Goal: Transaction & Acquisition: Book appointment/travel/reservation

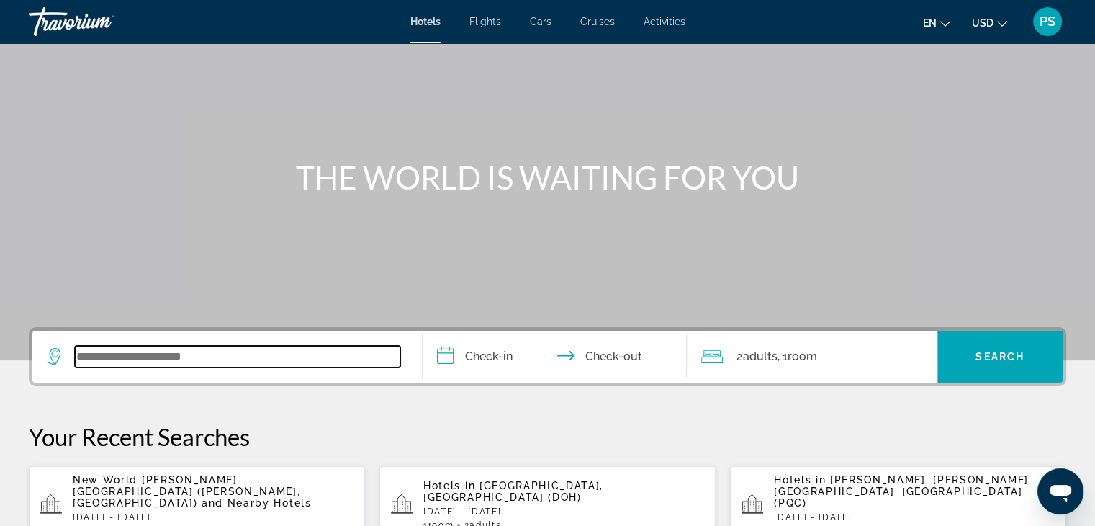
click at [246, 358] on input "Search widget" at bounding box center [237, 357] width 325 height 22
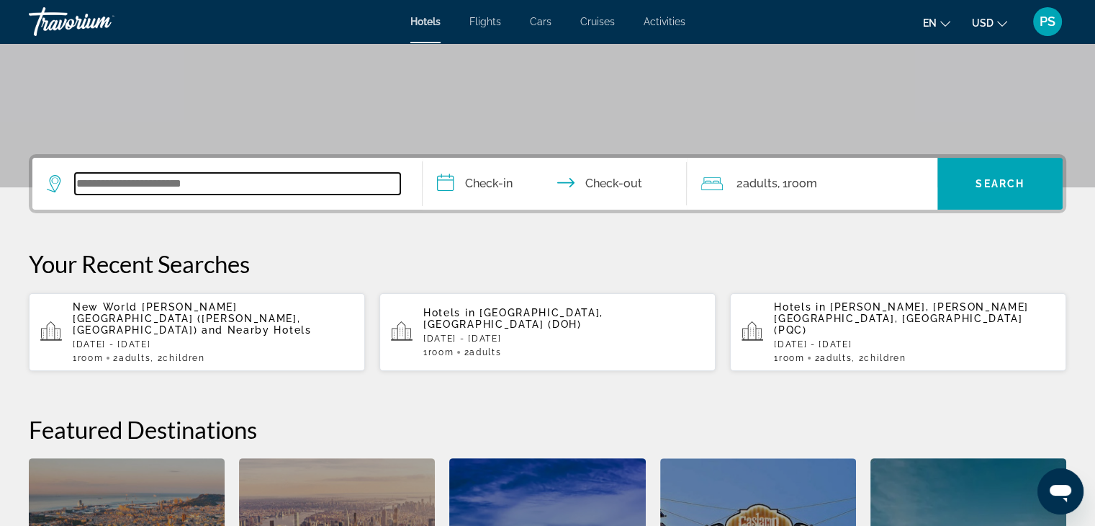
scroll to position [351, 0]
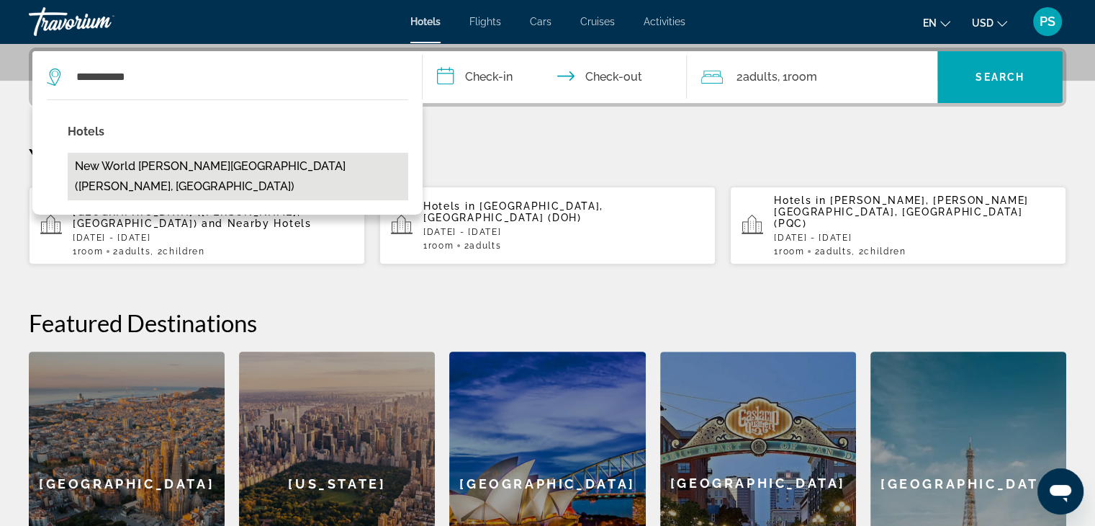
click at [168, 169] on button "New World [PERSON_NAME][GEOGRAPHIC_DATA] ([PERSON_NAME], [GEOGRAPHIC_DATA])" at bounding box center [238, 177] width 341 height 48
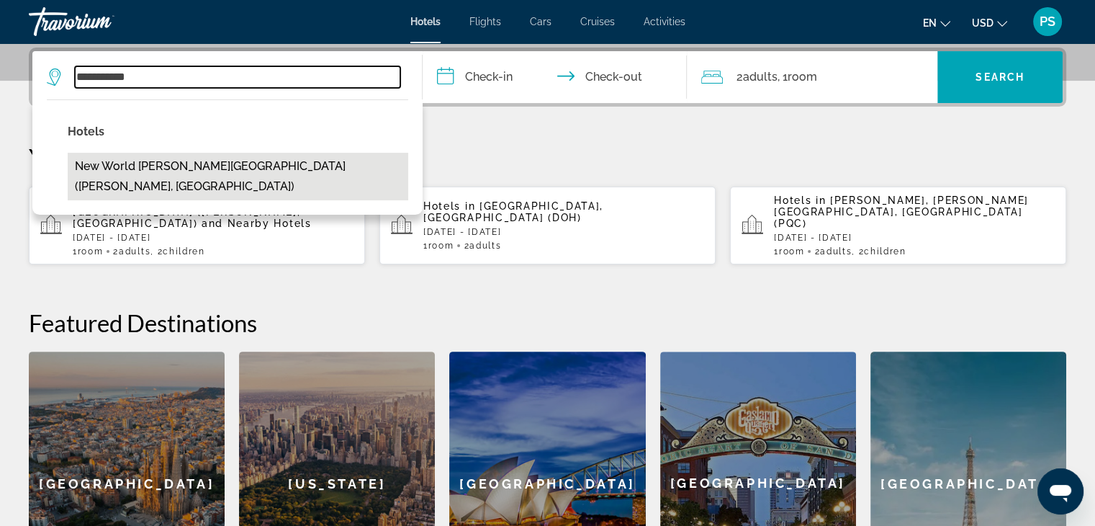
type input "**********"
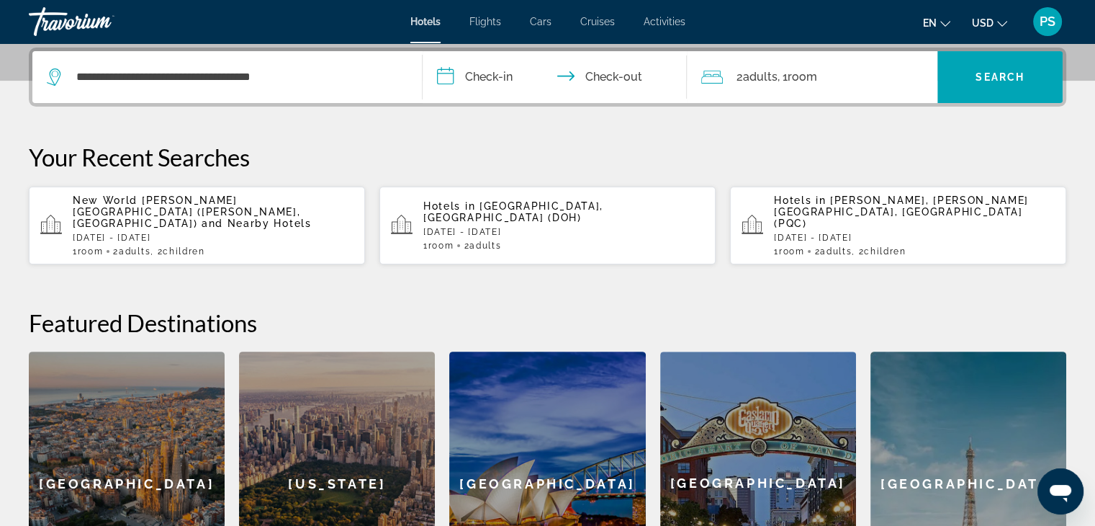
click at [494, 74] on input "**********" at bounding box center [558, 79] width 271 height 56
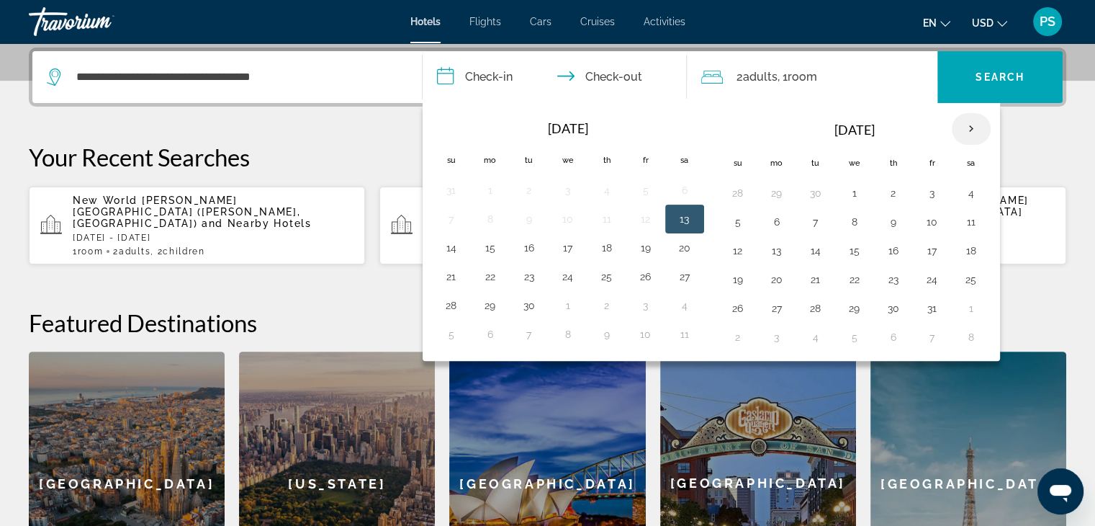
click at [968, 129] on th "Next month" at bounding box center [971, 129] width 39 height 32
click at [965, 130] on th "Next month" at bounding box center [971, 129] width 39 height 32
click at [850, 217] on button "4" at bounding box center [854, 222] width 23 height 20
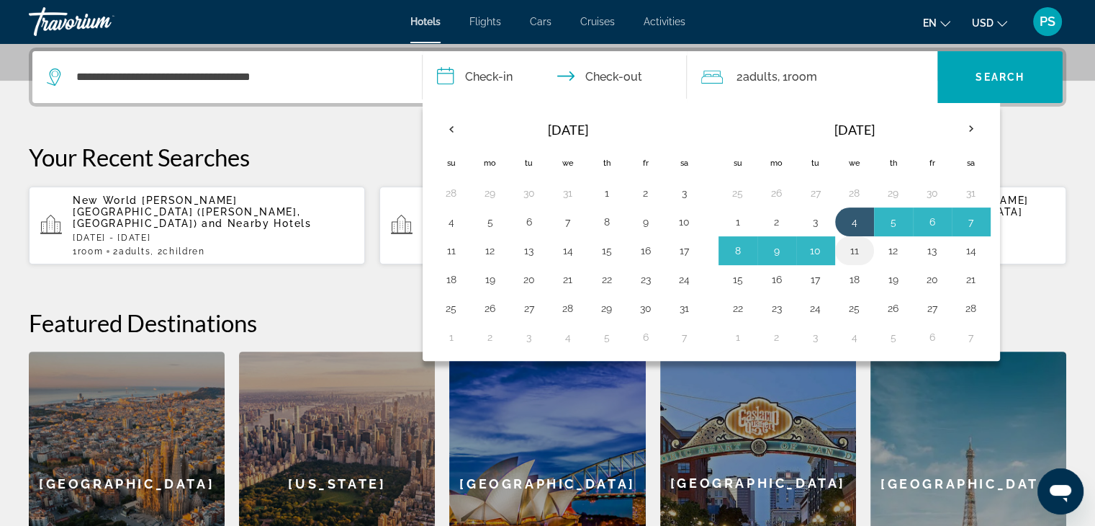
click at [846, 247] on button "11" at bounding box center [854, 250] width 23 height 20
type input "**********"
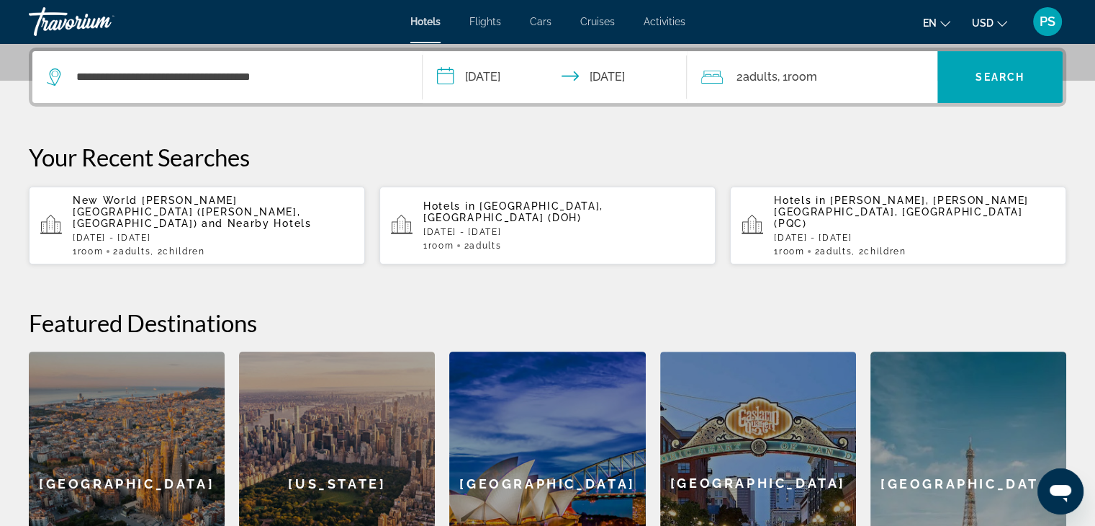
drag, startPoint x: 776, startPoint y: 73, endPoint x: 783, endPoint y: 70, distance: 7.8
click at [776, 72] on span "Adults" at bounding box center [759, 77] width 35 height 14
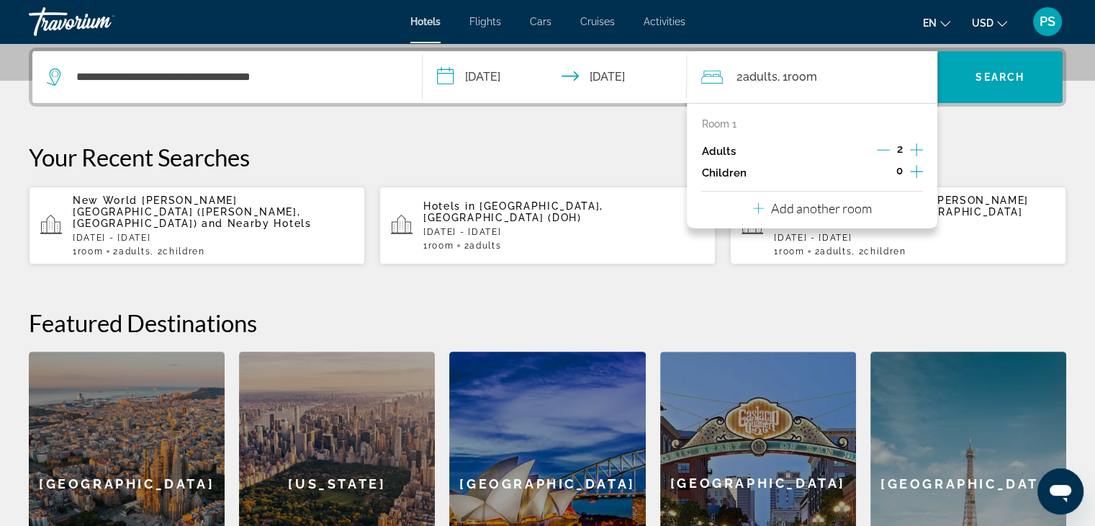
click at [912, 171] on icon "Increment children" at bounding box center [916, 171] width 13 height 17
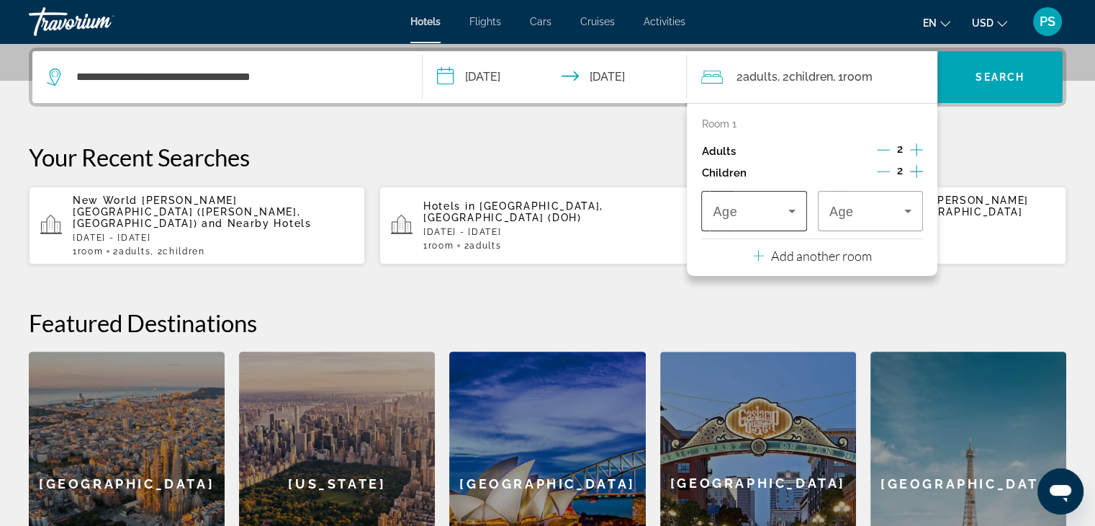
click at [792, 212] on icon "Travelers: 2 adults, 2 children" at bounding box center [791, 210] width 17 height 17
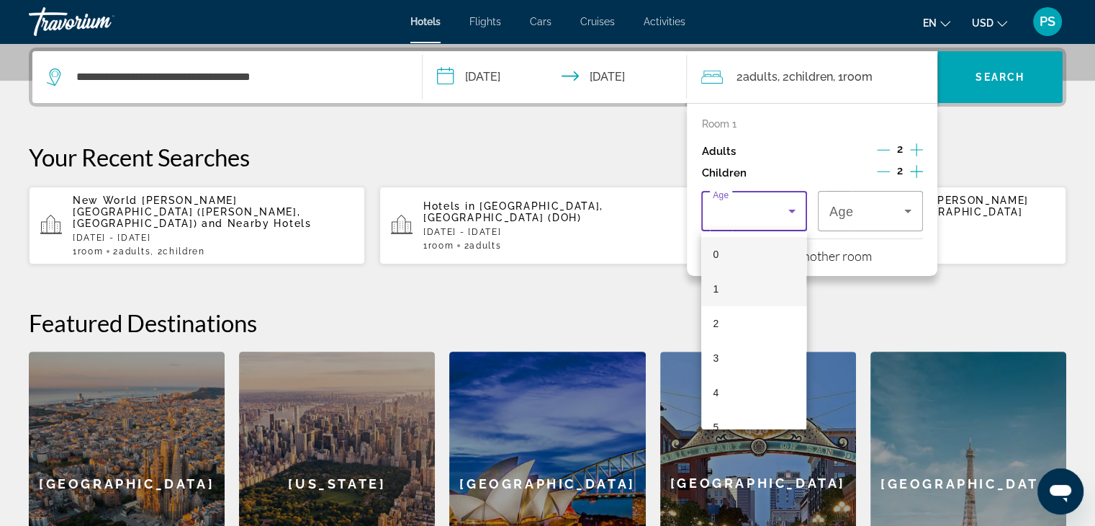
click at [752, 291] on mat-option "1" at bounding box center [753, 288] width 105 height 35
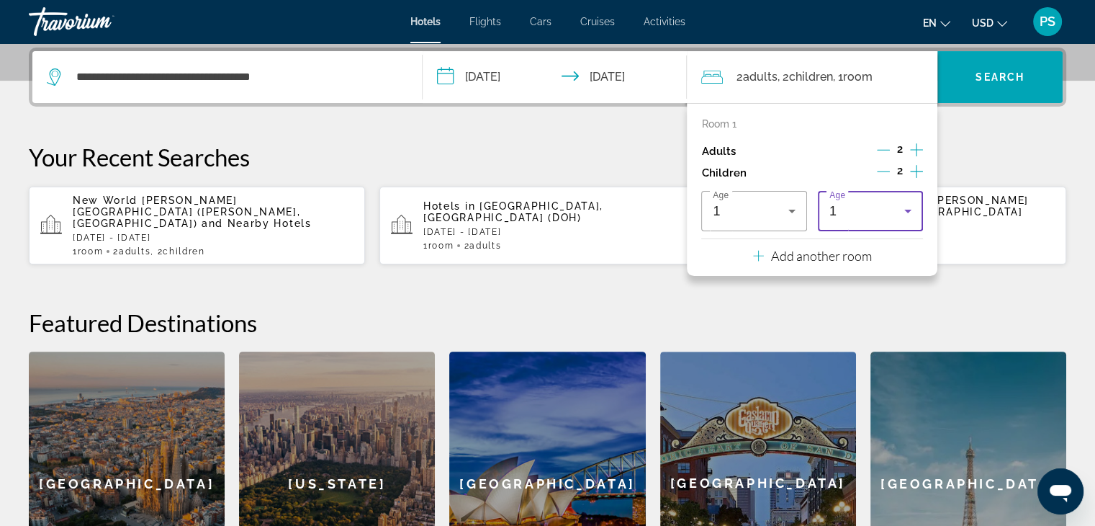
click at [900, 216] on icon "Travelers: 2 adults, 2 children" at bounding box center [907, 210] width 17 height 17
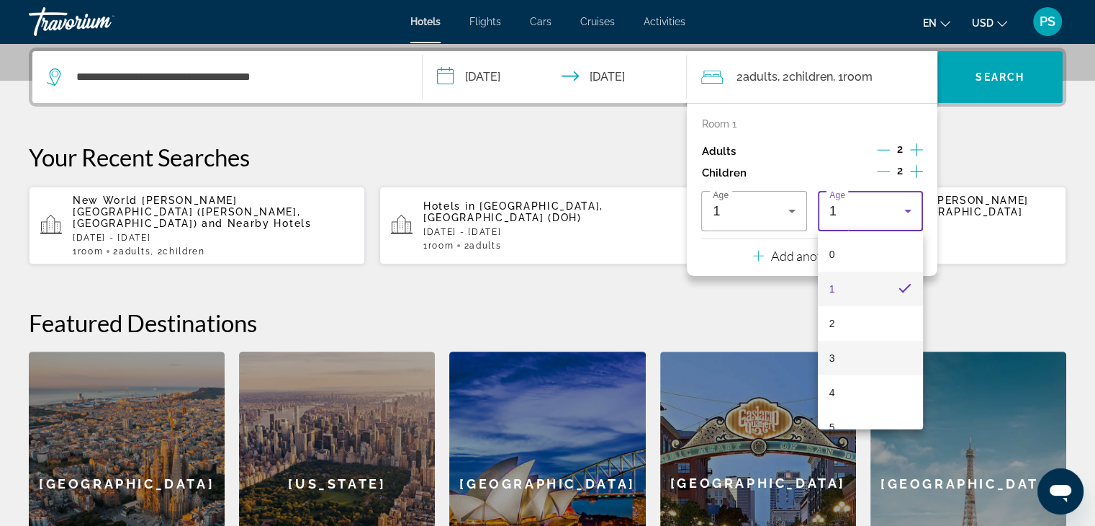
scroll to position [144, 0]
click at [867, 346] on mat-option "7" at bounding box center [870, 352] width 105 height 35
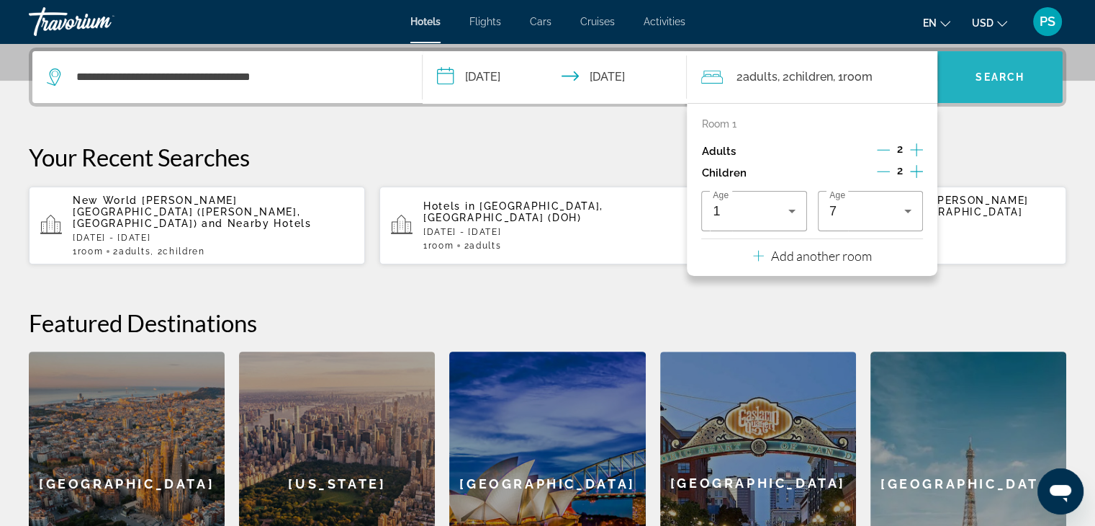
click at [989, 80] on span "Search" at bounding box center [1000, 77] width 49 height 12
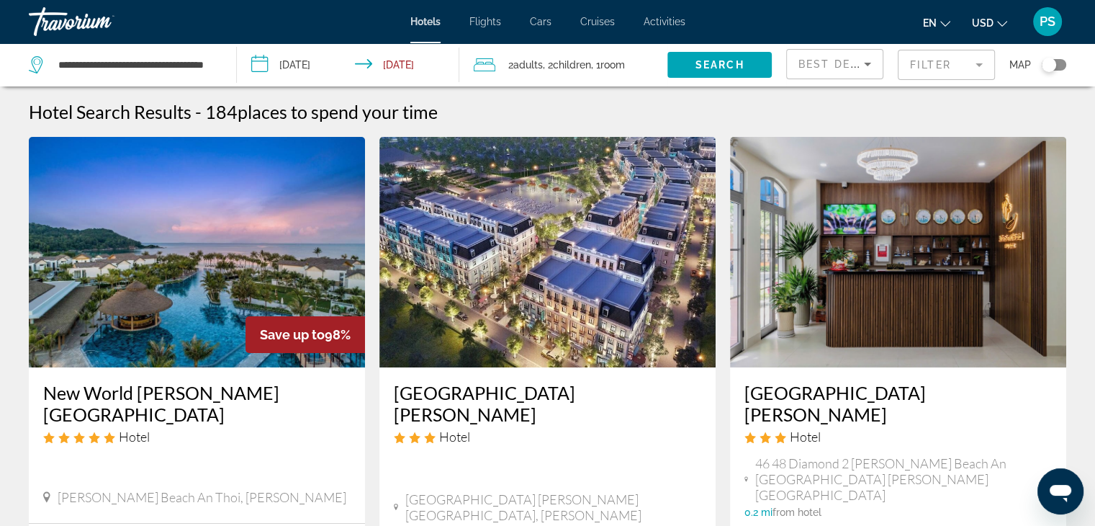
click at [198, 278] on img "Main content" at bounding box center [197, 252] width 336 height 230
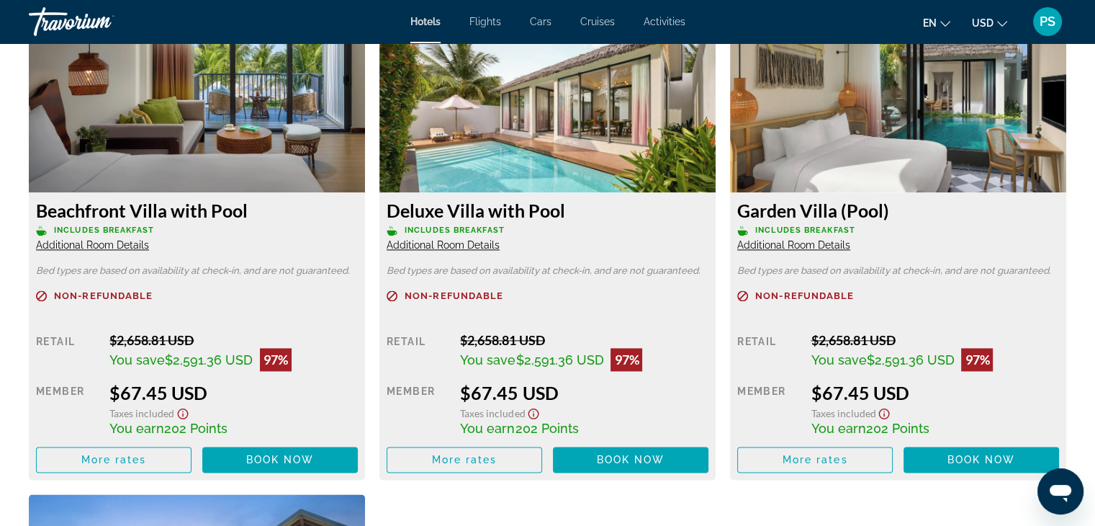
scroll to position [2104, 0]
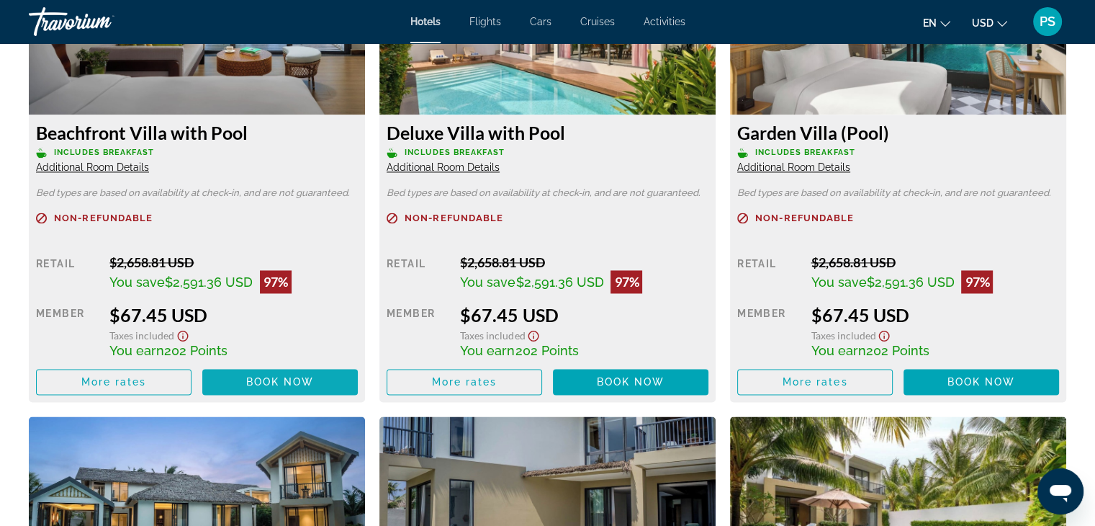
click at [323, 373] on span "Main content" at bounding box center [280, 381] width 156 height 35
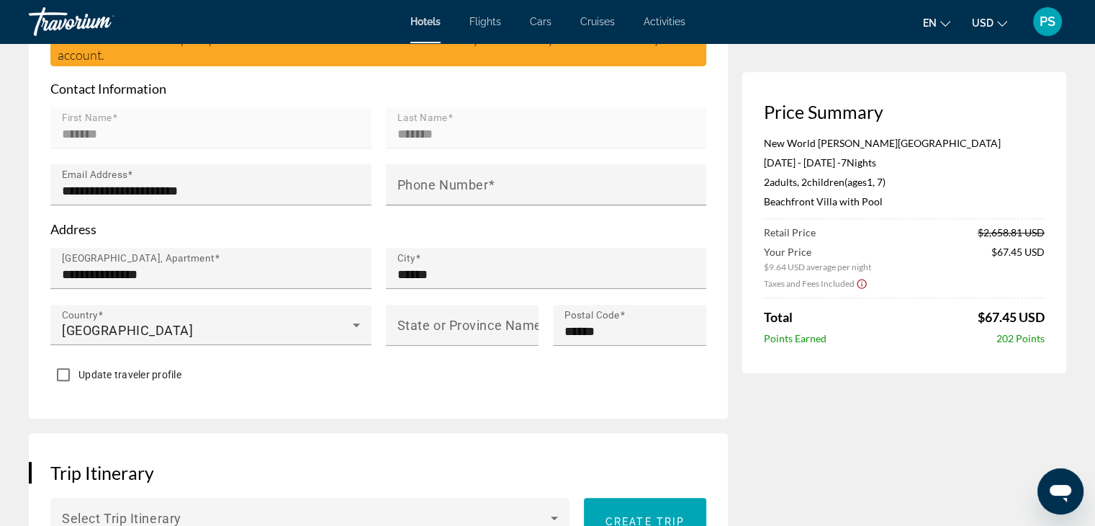
scroll to position [515, 0]
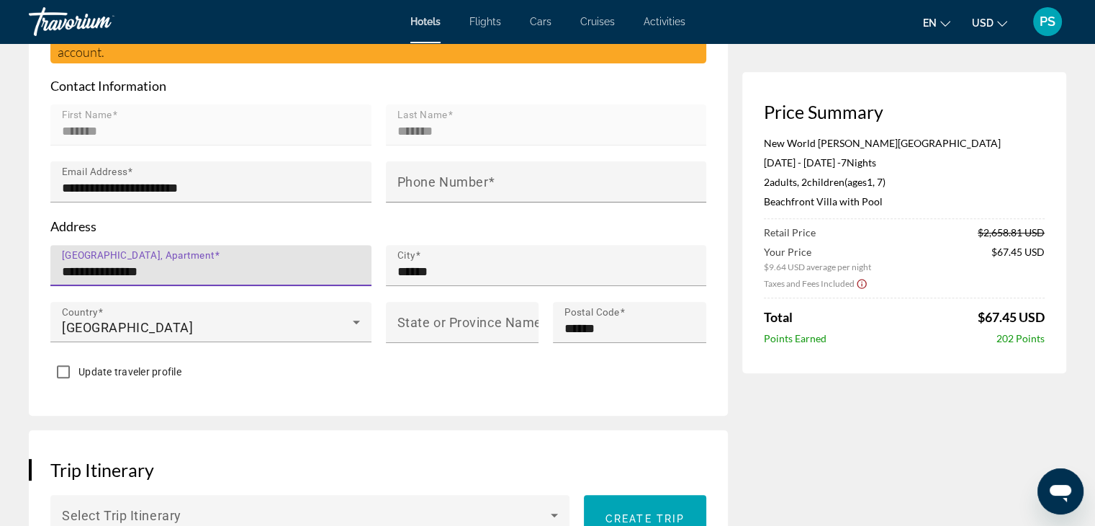
drag, startPoint x: 189, startPoint y: 235, endPoint x: 30, endPoint y: 239, distance: 158.5
click at [30, 239] on div "**********" at bounding box center [378, 137] width 699 height 555
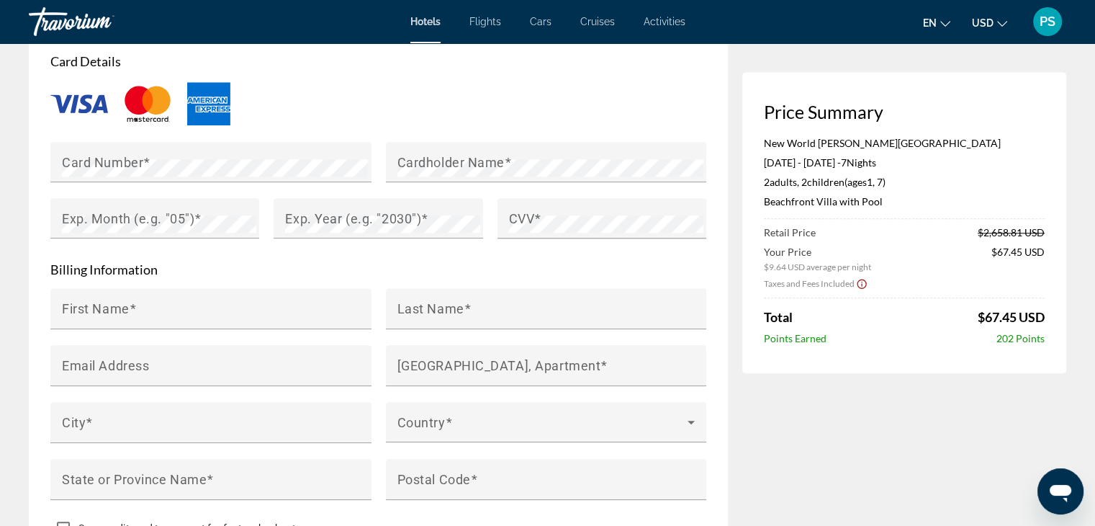
scroll to position [1307, 0]
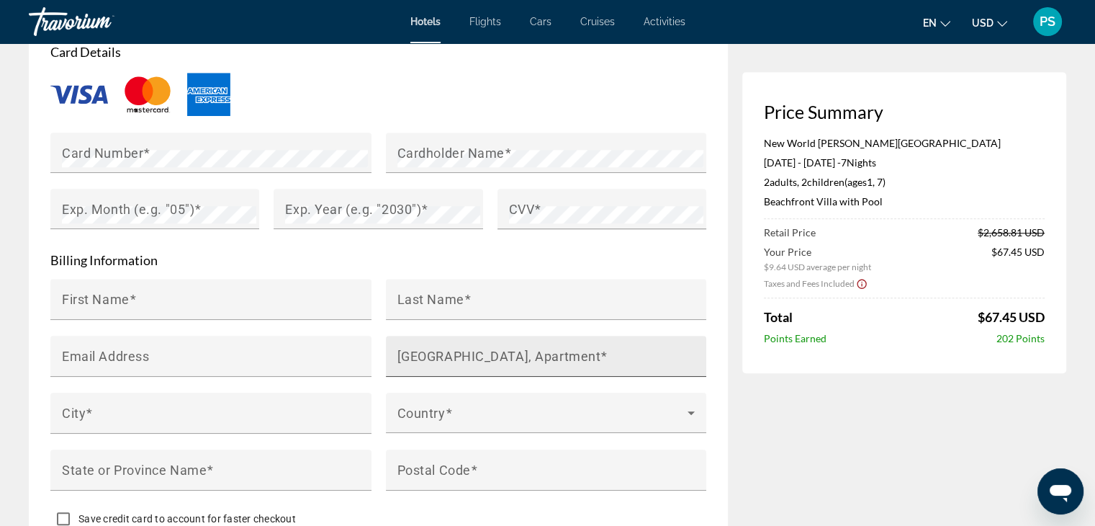
click at [472, 348] on mat-label "[GEOGRAPHIC_DATA], Apartment" at bounding box center [499, 355] width 204 height 15
click at [472, 354] on input "[GEOGRAPHIC_DATA], Apartment" at bounding box center [550, 362] width 307 height 17
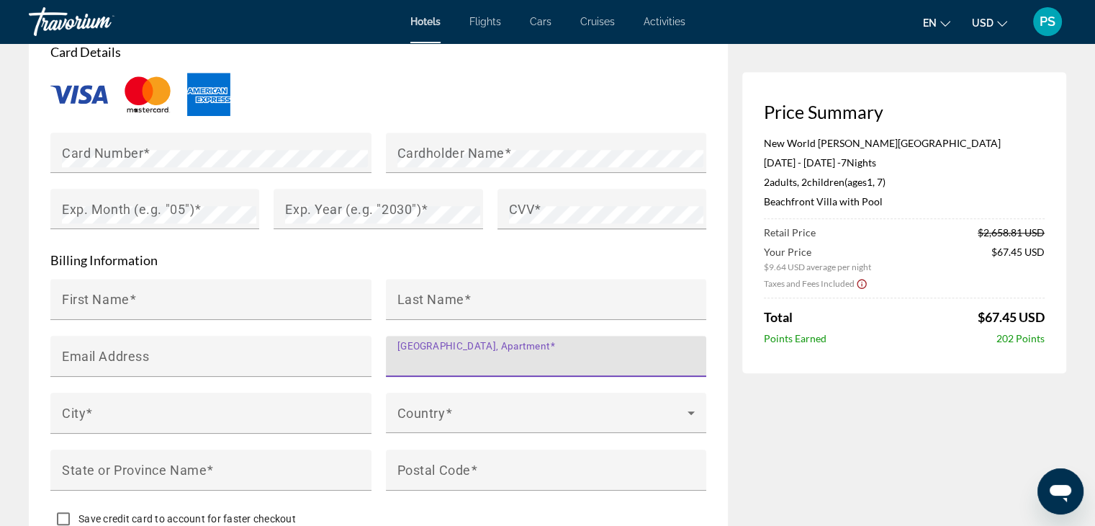
paste input "**********"
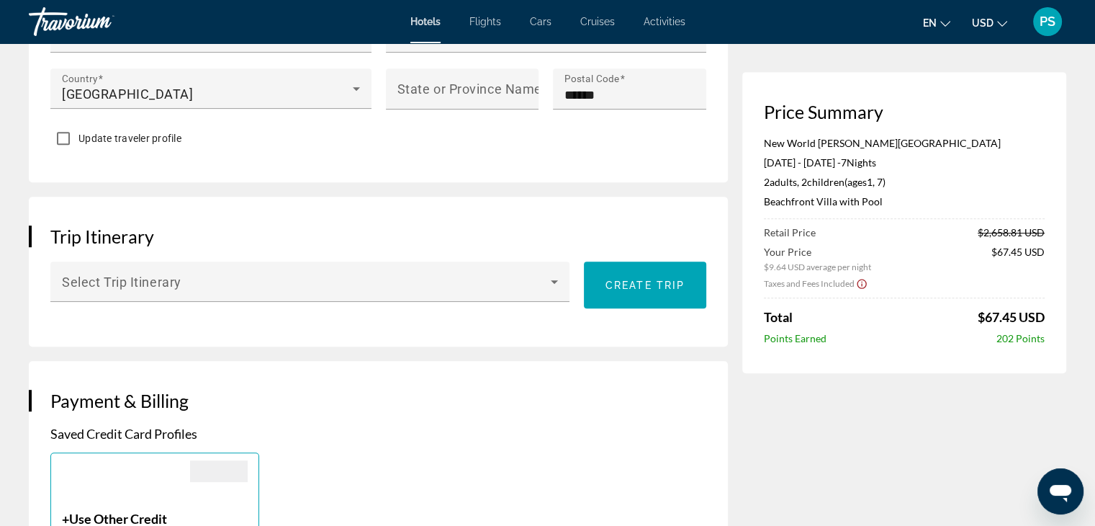
scroll to position [515, 0]
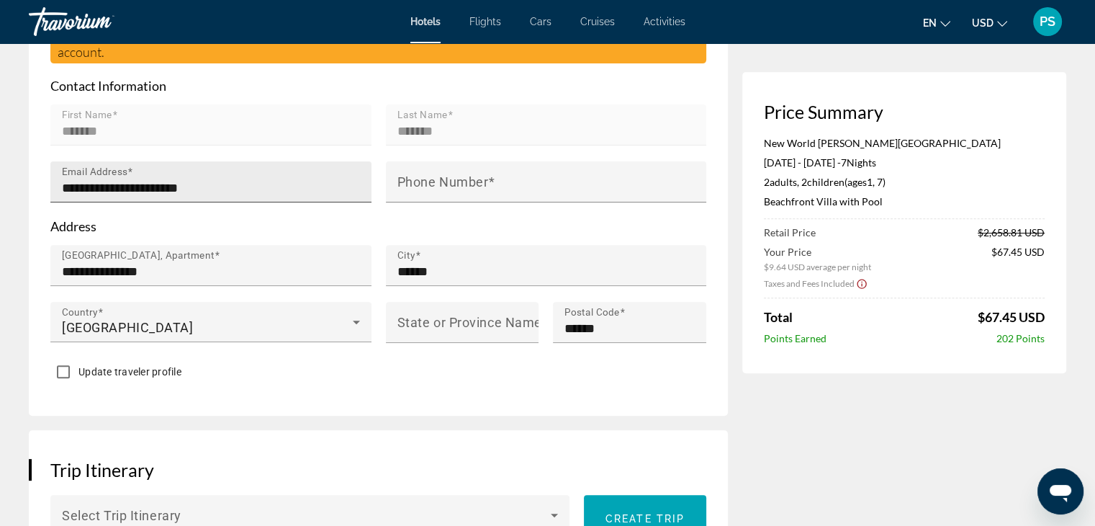
type input "**********"
drag, startPoint x: 235, startPoint y: 160, endPoint x: 2, endPoint y: 149, distance: 233.5
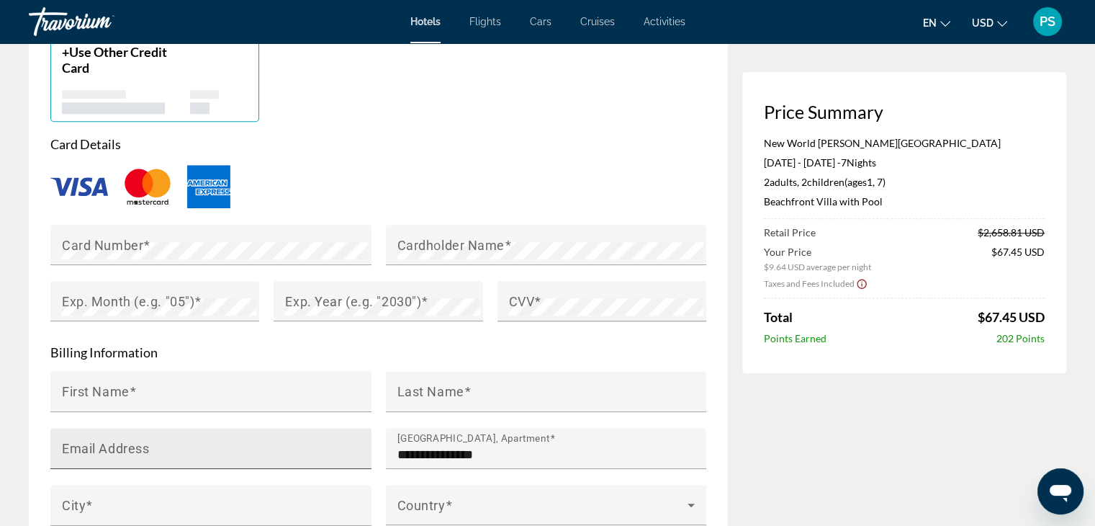
scroll to position [1307, 0]
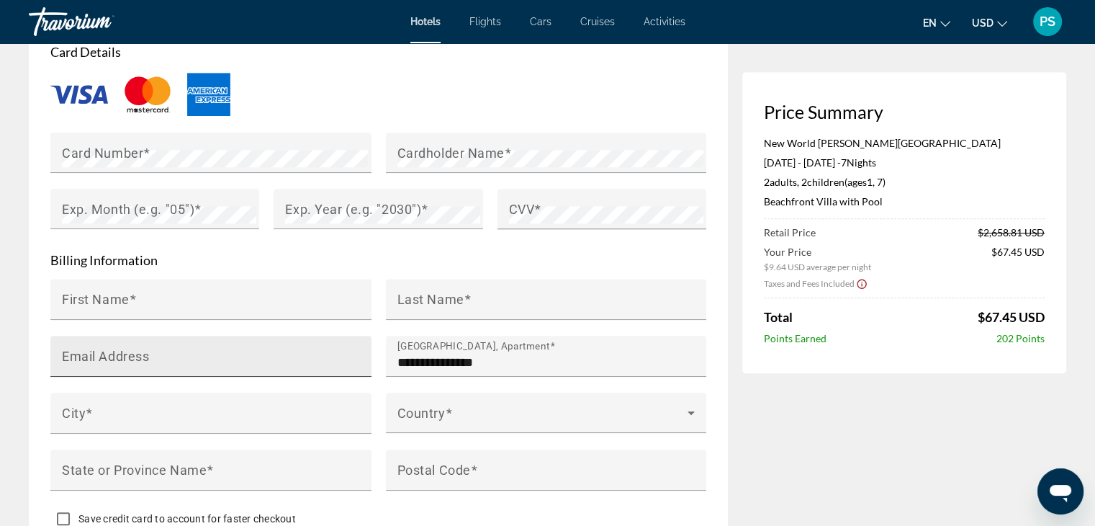
click at [114, 340] on div "Email Address" at bounding box center [215, 356] width 307 height 41
click at [116, 354] on input "Email Address" at bounding box center [215, 362] width 307 height 17
paste input "**********"
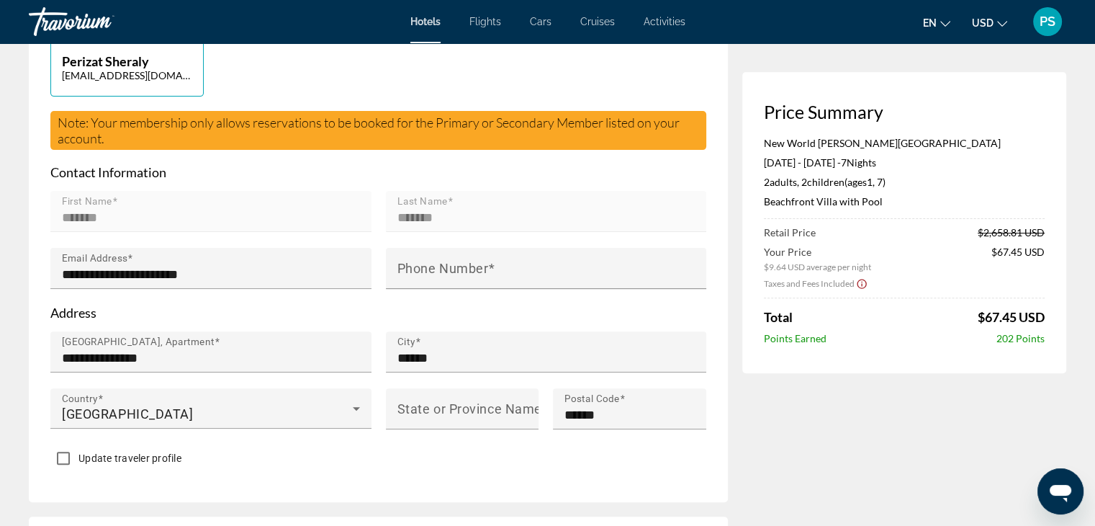
scroll to position [300, 0]
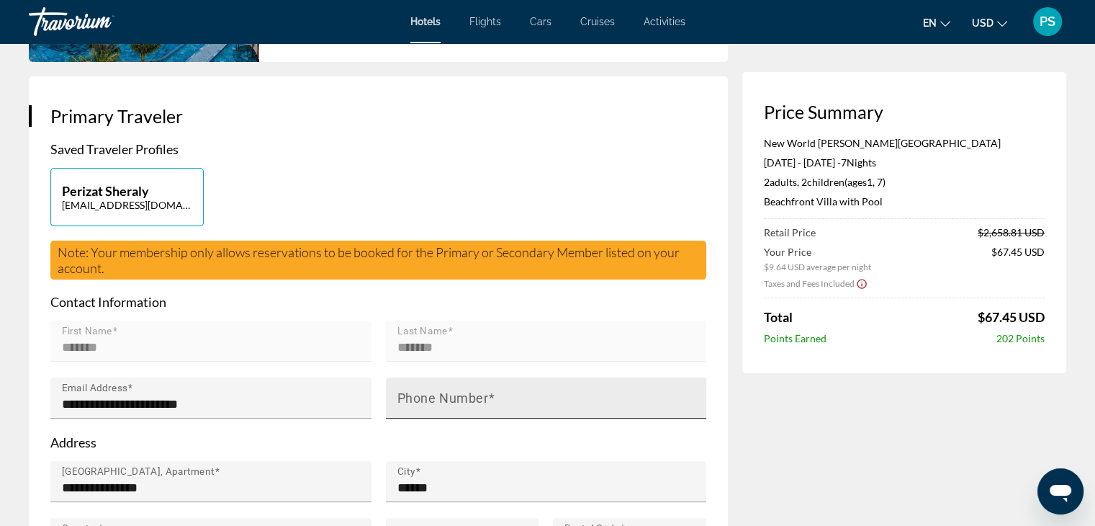
type input "**********"
click at [468, 395] on input "Phone Number" at bounding box center [550, 403] width 307 height 17
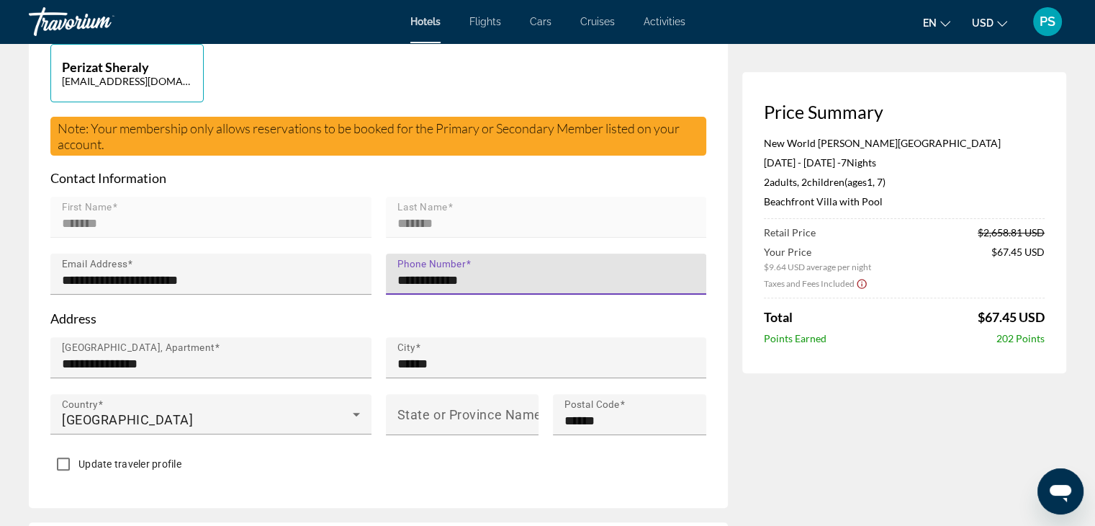
scroll to position [515, 0]
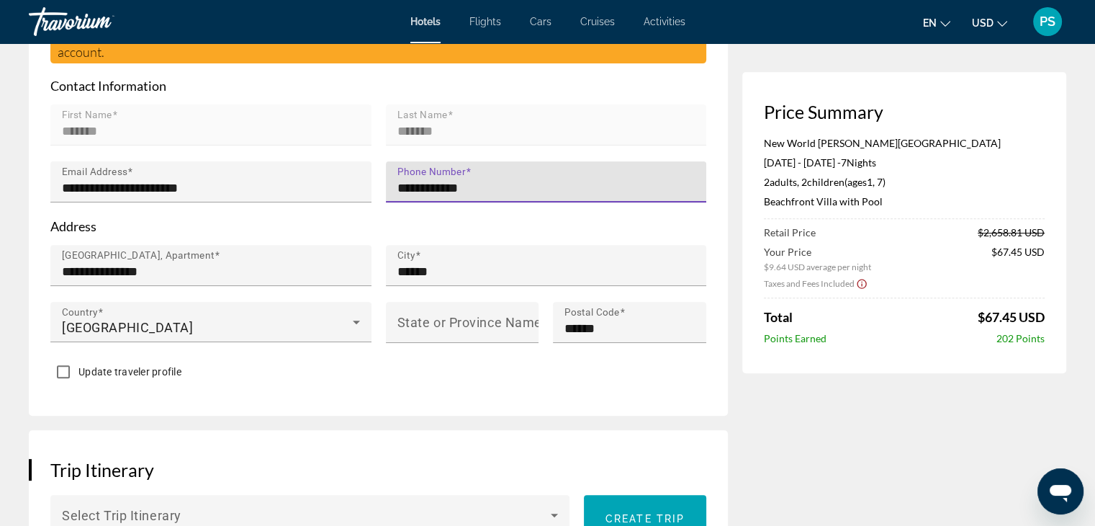
type input "**********"
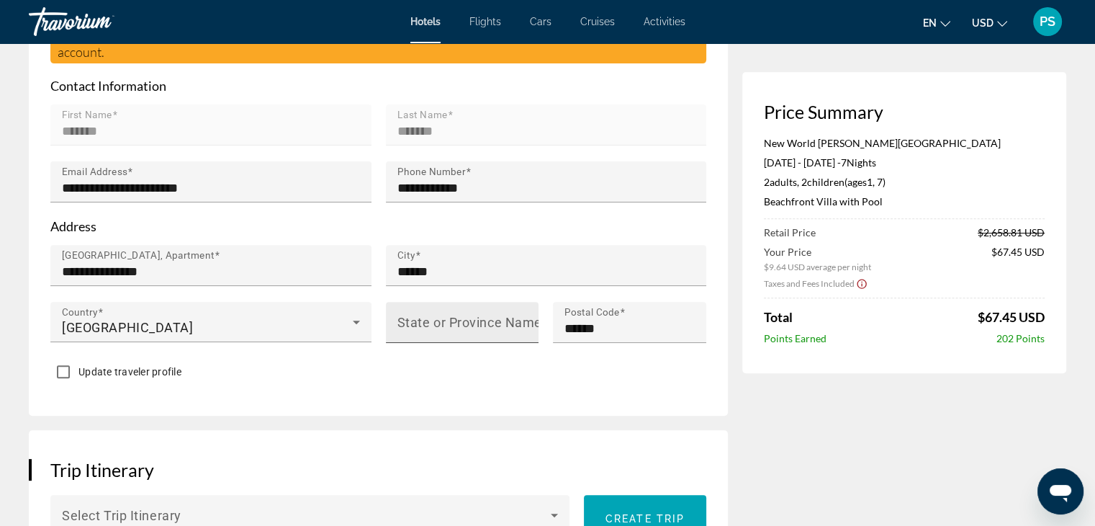
click at [403, 315] on mat-label "State or Province Name" at bounding box center [469, 322] width 145 height 15
click at [403, 320] on input "State or Province Name" at bounding box center [466, 328] width 139 height 17
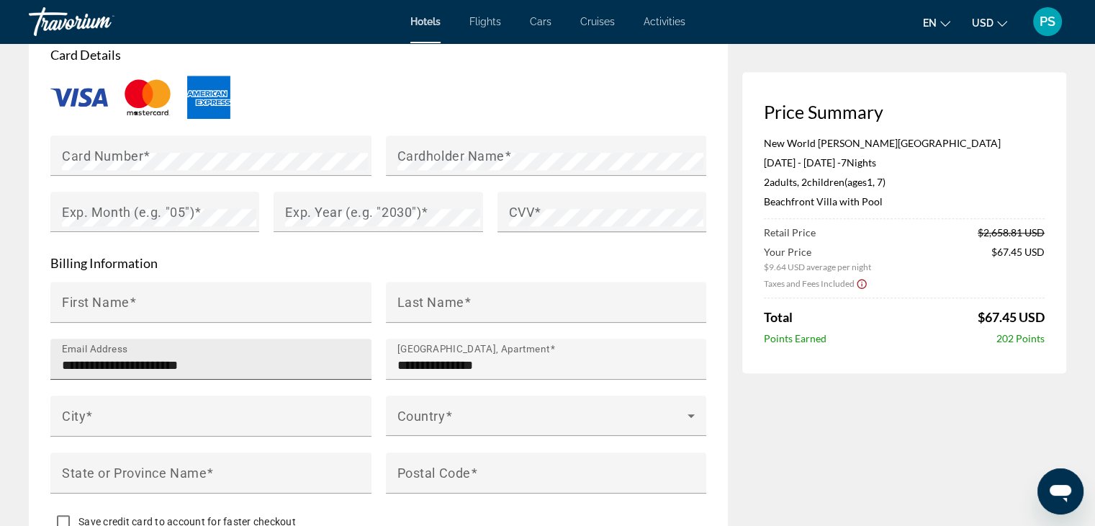
scroll to position [1307, 0]
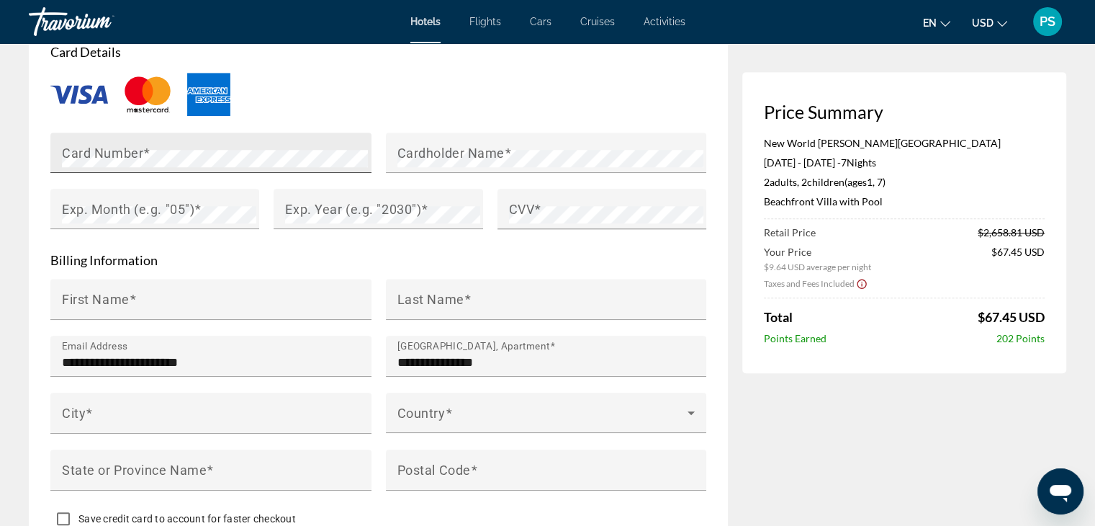
type input "******"
click at [119, 145] on mat-label "Card Number" at bounding box center [102, 152] width 81 height 15
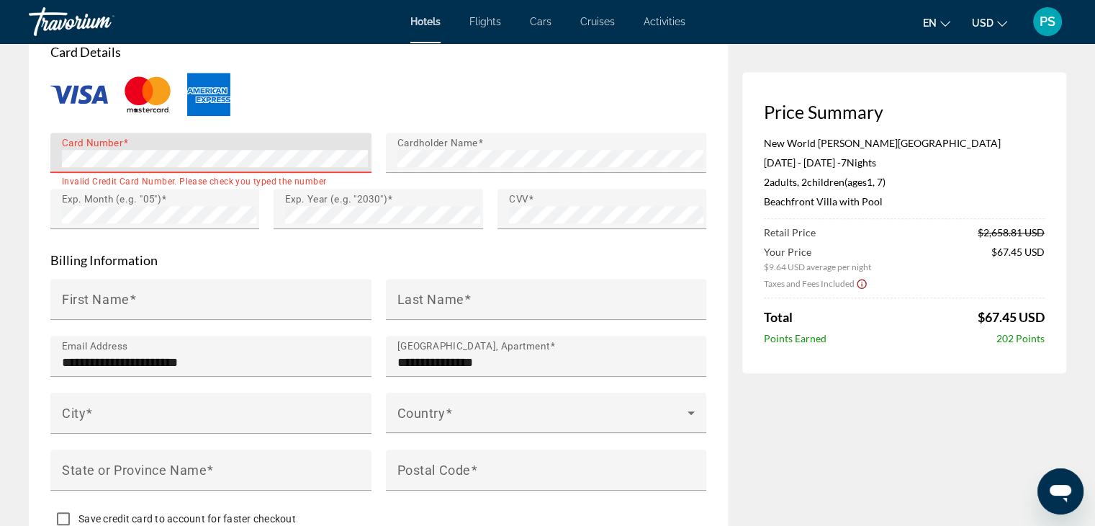
click at [334, 252] on p "Billing Information" at bounding box center [378, 260] width 656 height 16
click at [348, 252] on p "Billing Information" at bounding box center [378, 260] width 656 height 16
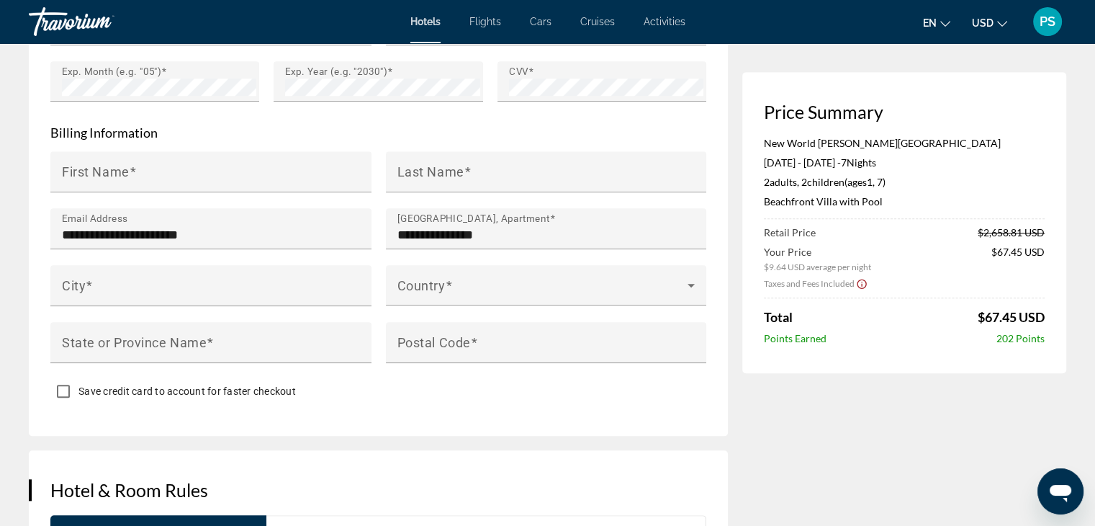
scroll to position [1451, 0]
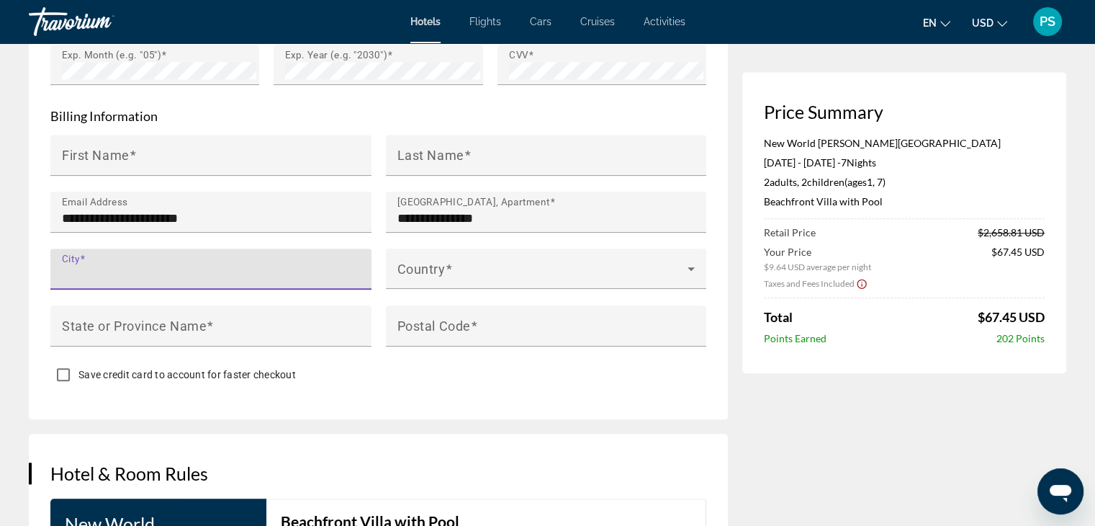
click at [244, 266] on input "City" at bounding box center [215, 274] width 307 height 17
type input "******"
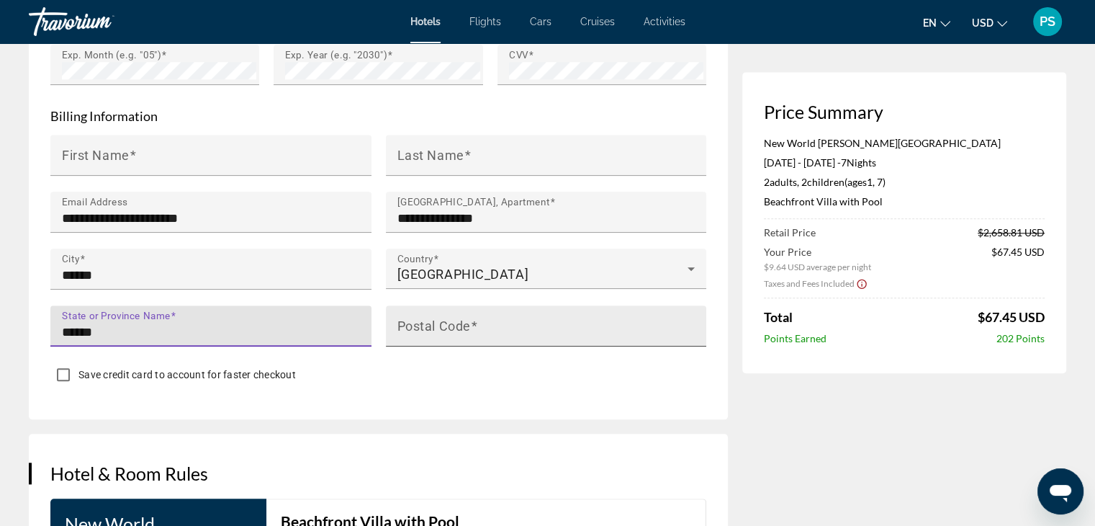
type input "******"
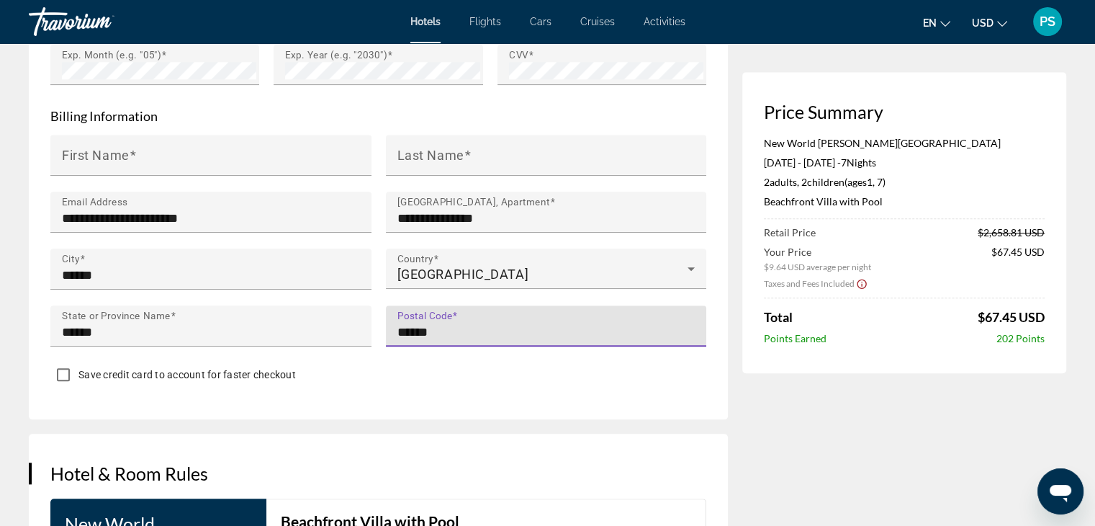
type input "******"
click at [489, 371] on div "**********" at bounding box center [378, 38] width 699 height 761
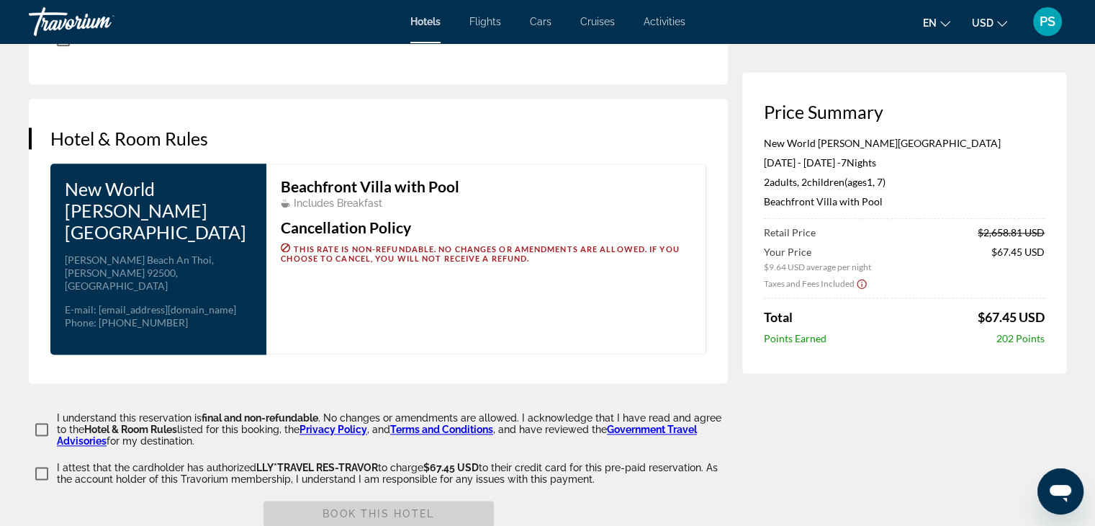
scroll to position [1811, 0]
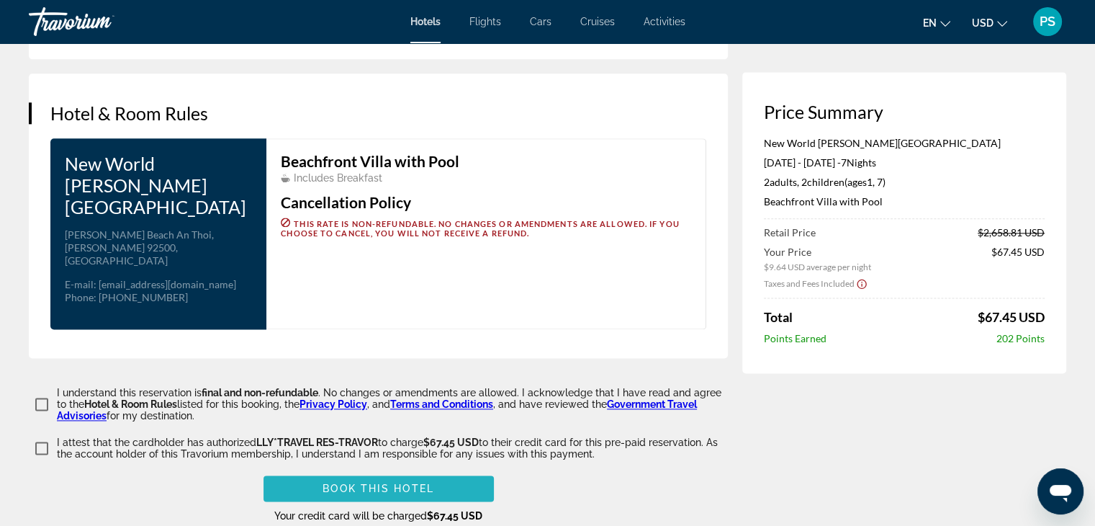
click at [365, 471] on span "Main content" at bounding box center [379, 488] width 230 height 35
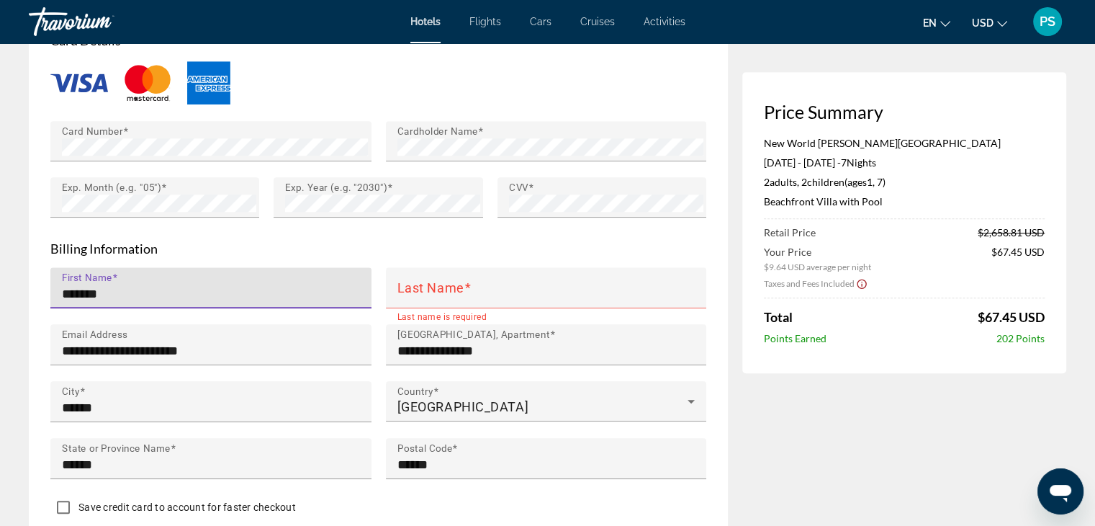
type input "*******"
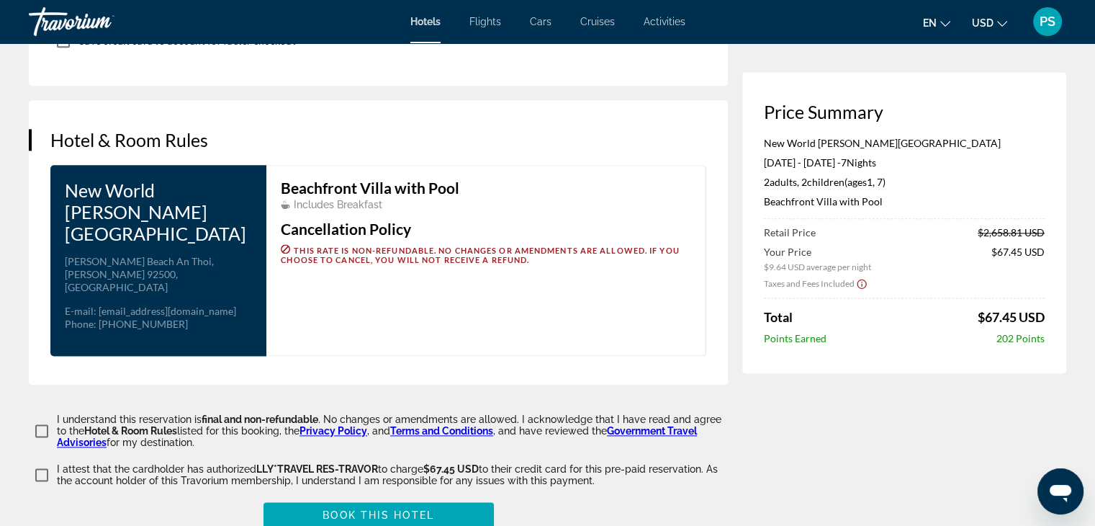
scroll to position [1895, 0]
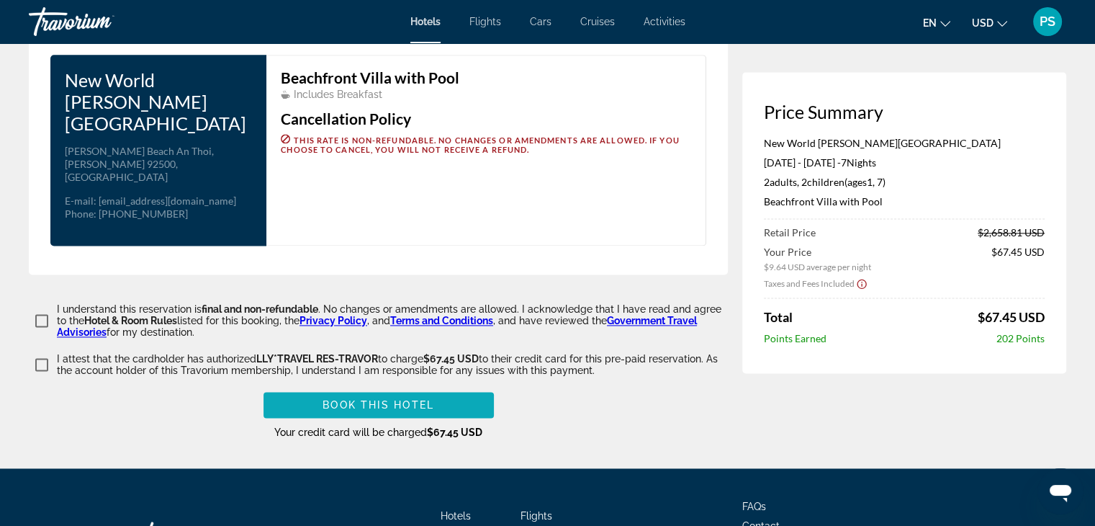
type input "*******"
click at [324, 399] on span "Book this hotel" at bounding box center [379, 405] width 112 height 12
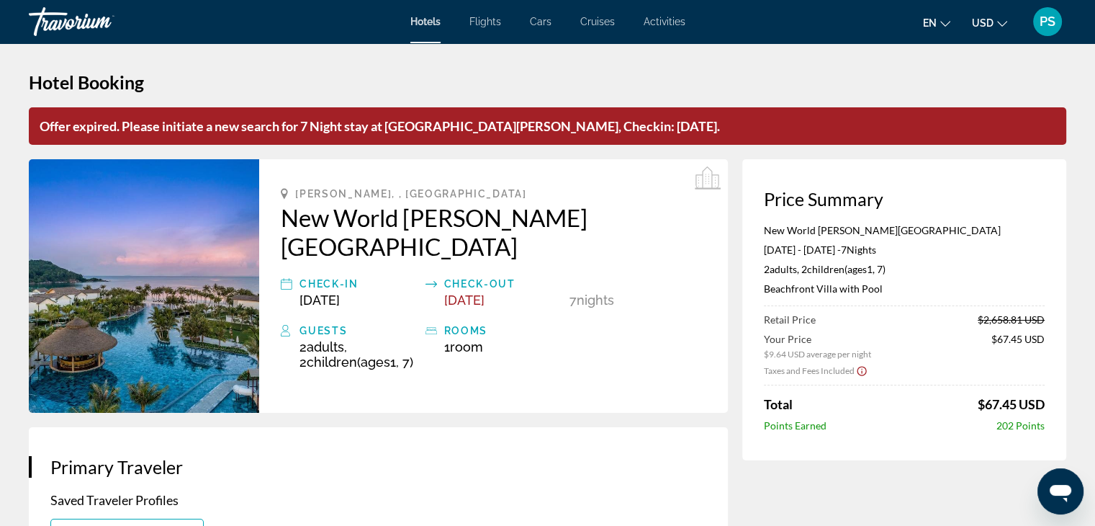
scroll to position [0, 0]
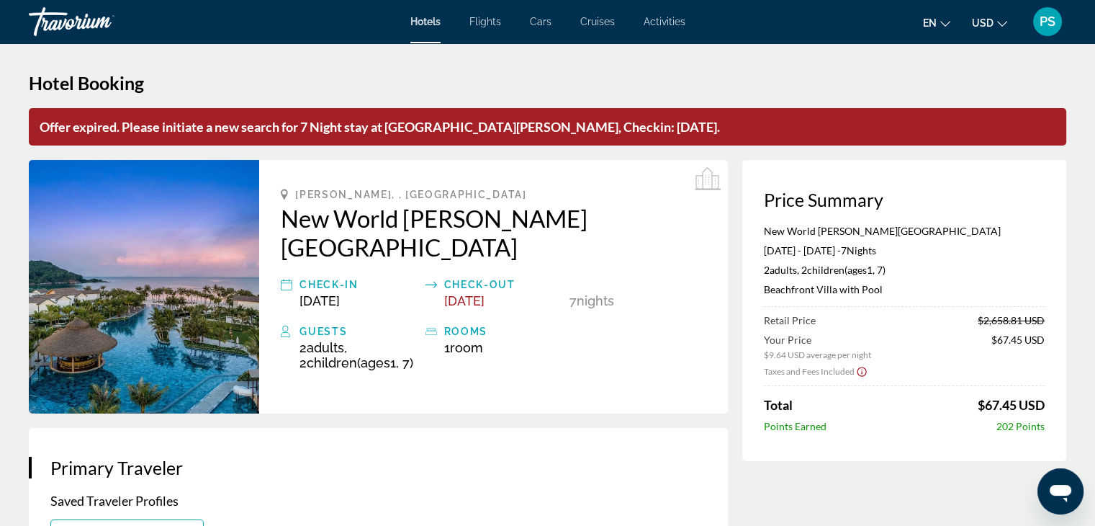
click at [432, 24] on span "Hotels" at bounding box center [425, 22] width 30 height 12
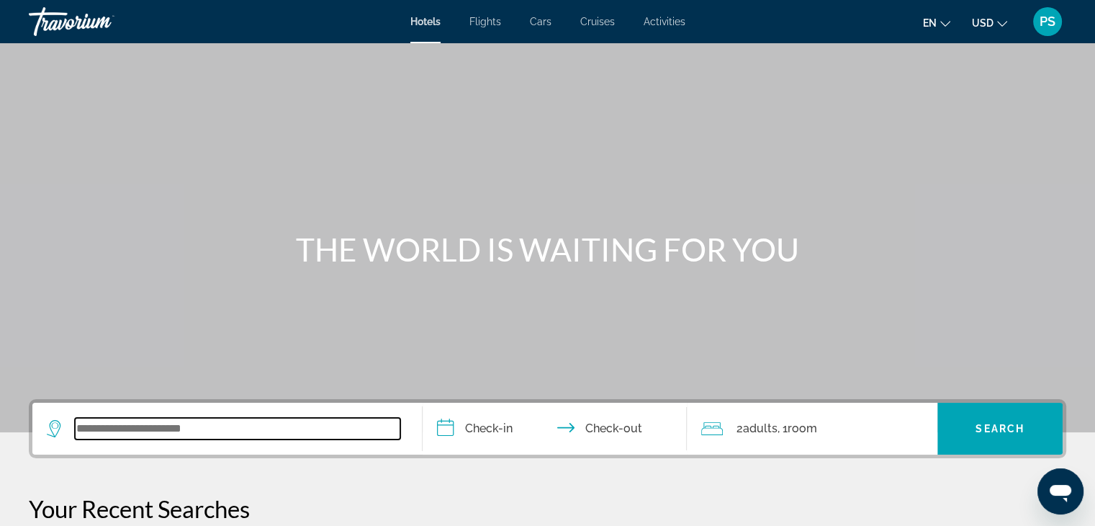
click at [246, 421] on input "Search widget" at bounding box center [237, 429] width 325 height 22
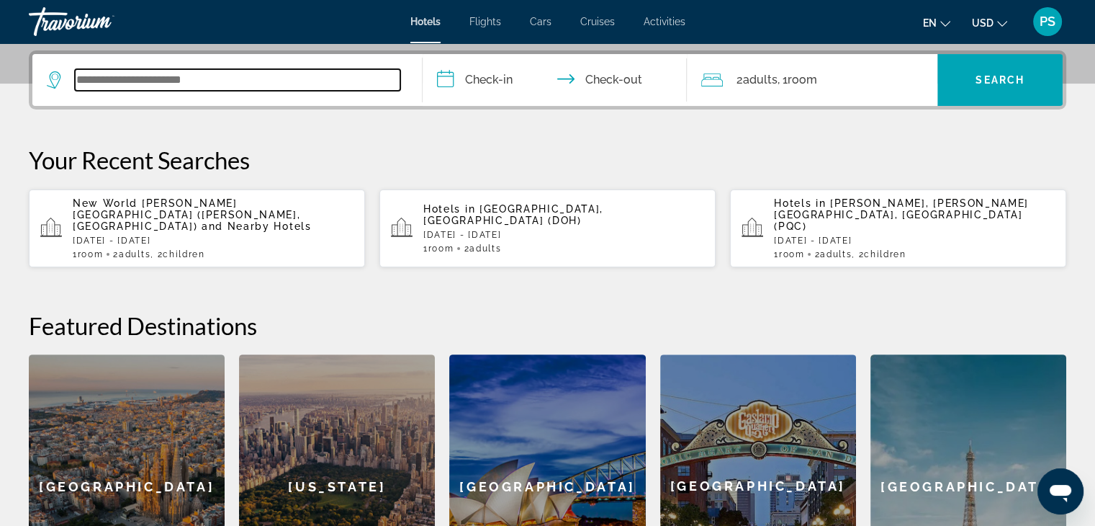
scroll to position [351, 0]
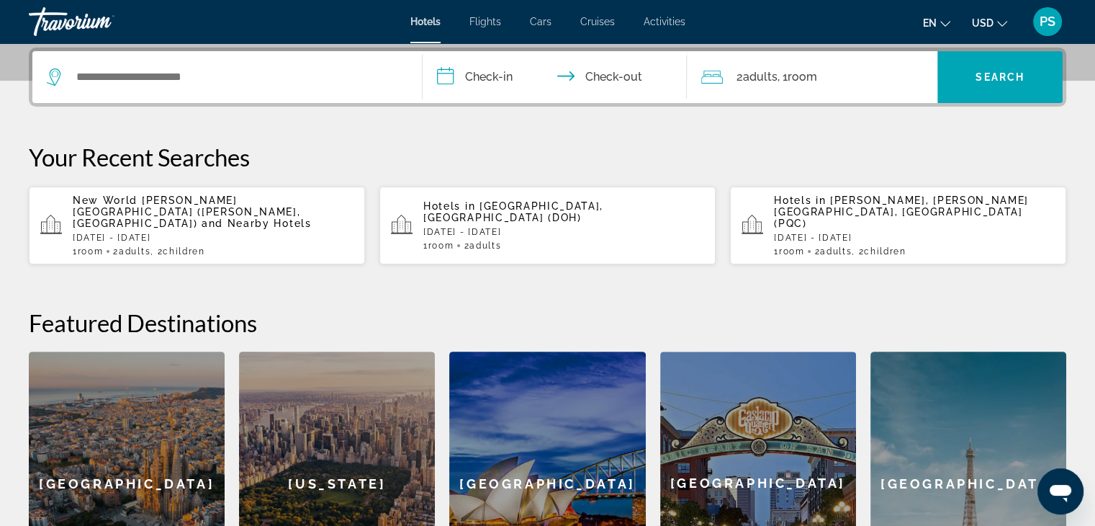
click at [297, 246] on div "1 Room rooms 2 Adult Adults , 2 Child Children" at bounding box center [213, 251] width 281 height 10
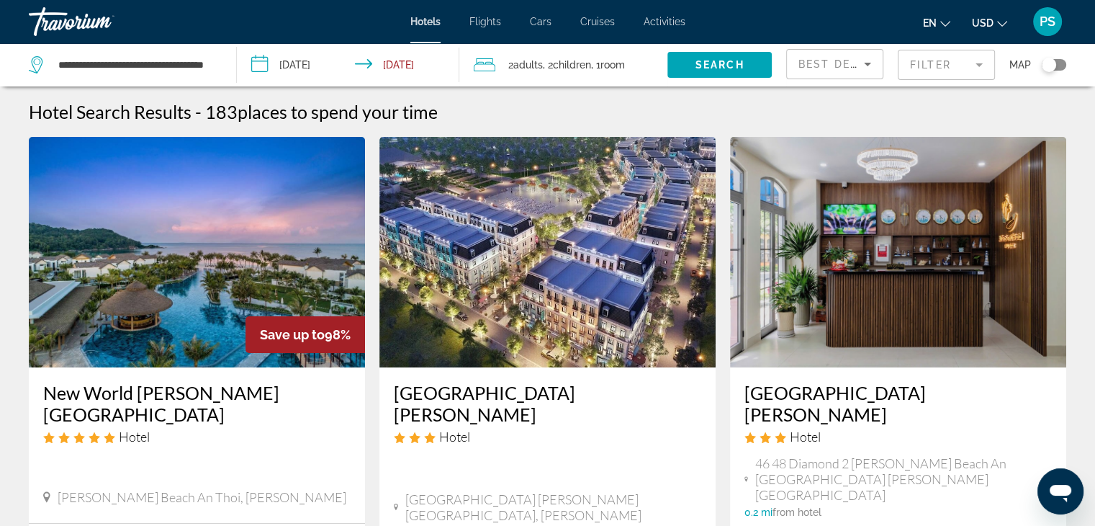
click at [582, 64] on span "Children" at bounding box center [572, 65] width 38 height 12
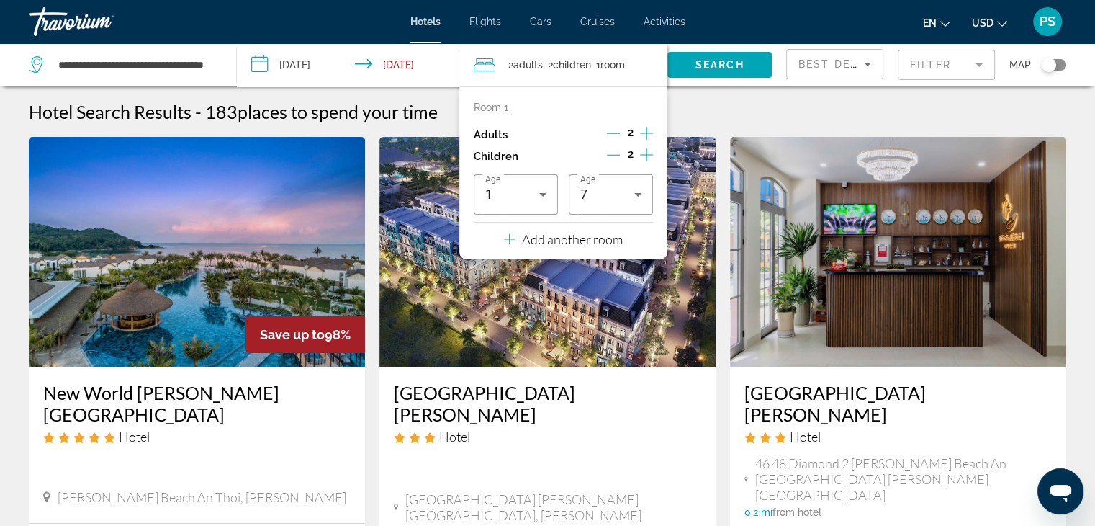
click at [618, 156] on icon "Decrement children" at bounding box center [613, 154] width 13 height 13
click at [618, 156] on icon "Decrement children" at bounding box center [614, 154] width 13 height 13
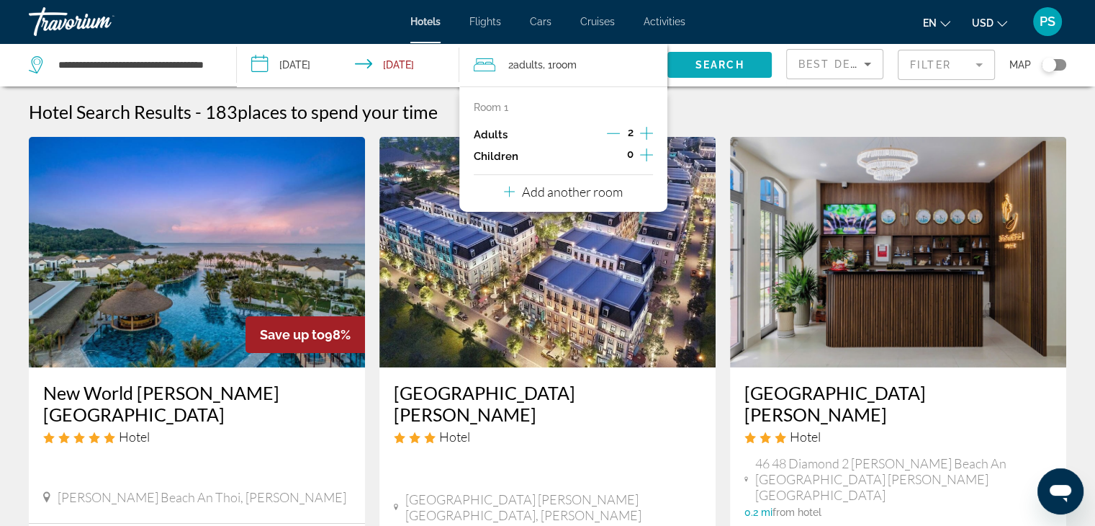
click at [741, 66] on span "Search" at bounding box center [719, 65] width 49 height 12
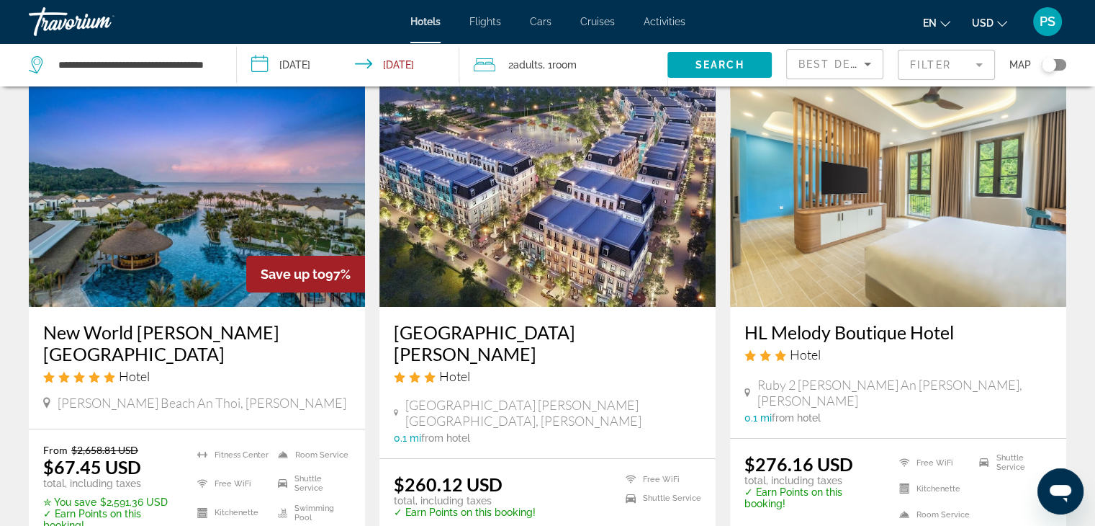
scroll to position [144, 0]
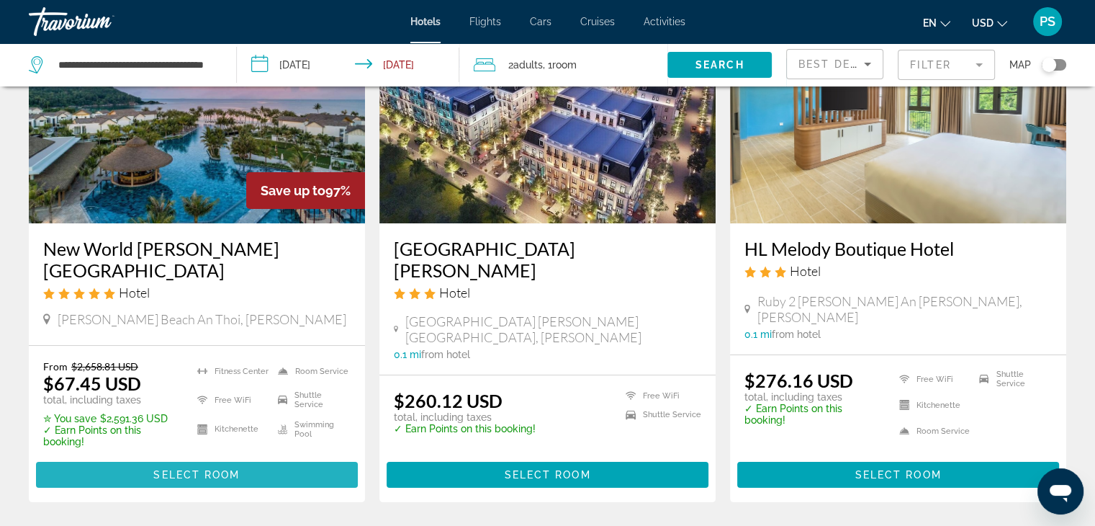
click at [225, 469] on span "Select Room" at bounding box center [196, 475] width 86 height 12
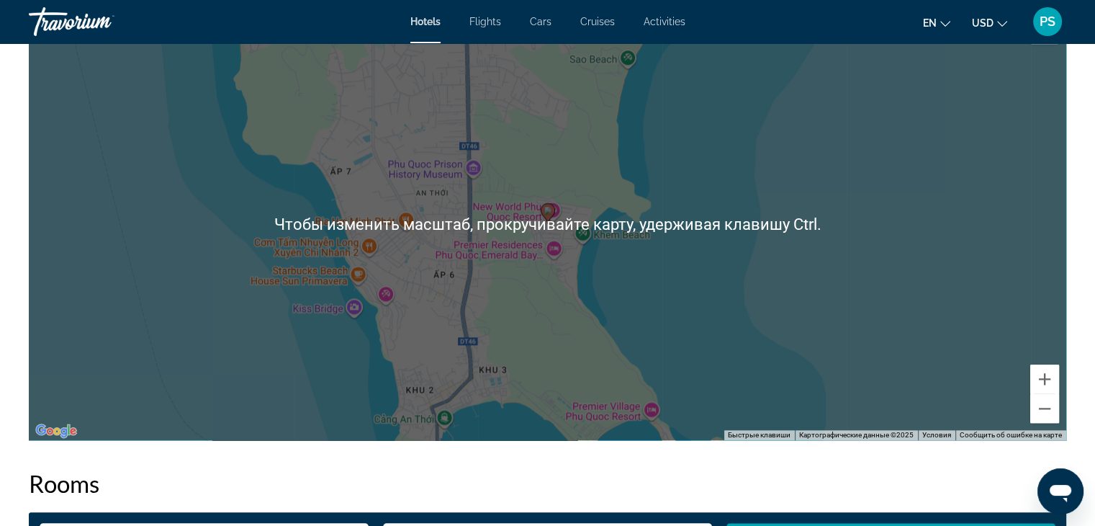
scroll to position [1800, 0]
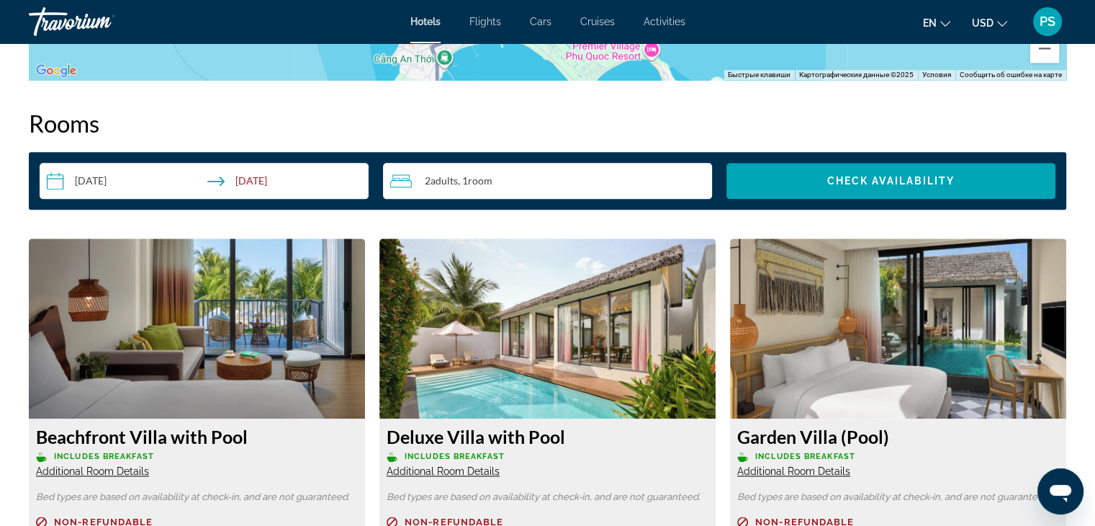
click at [578, 185] on div "2 Adult Adults , 1 Room rooms" at bounding box center [551, 180] width 322 height 17
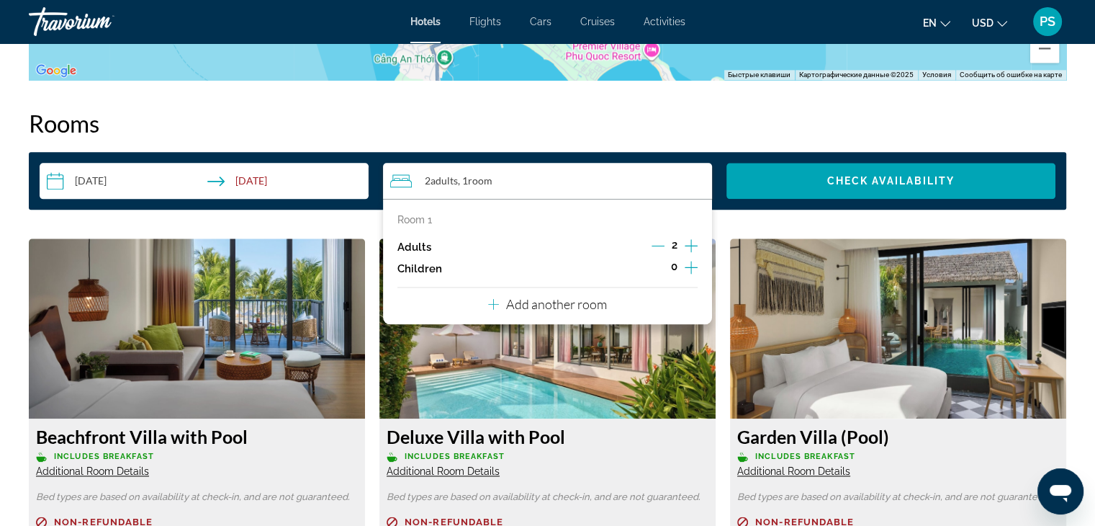
click at [694, 270] on icon "Increment children" at bounding box center [691, 266] width 13 height 17
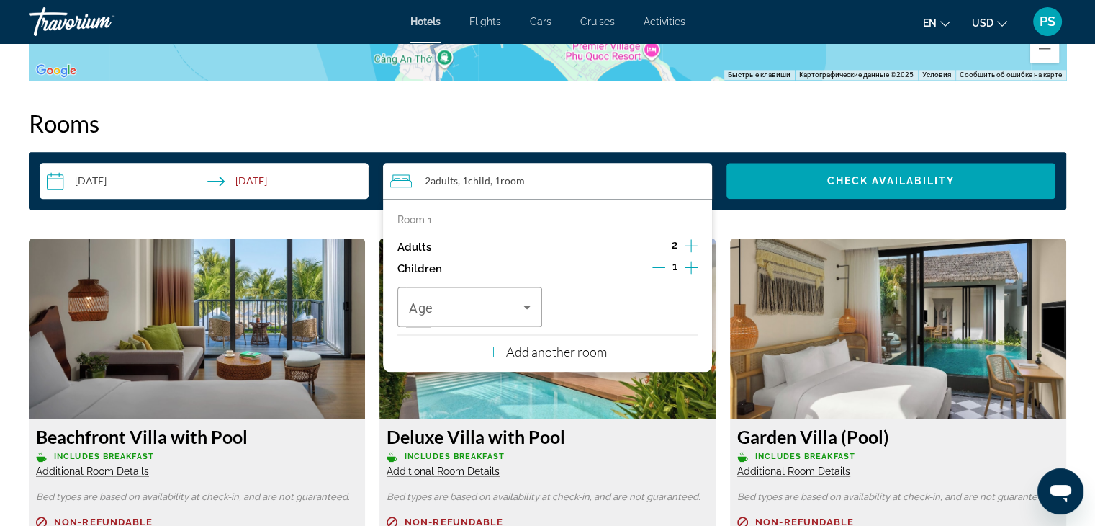
click at [694, 270] on icon "Increment children" at bounding box center [691, 266] width 13 height 17
click at [513, 312] on span "Travelers: 2 adults, 2 children" at bounding box center [466, 306] width 114 height 17
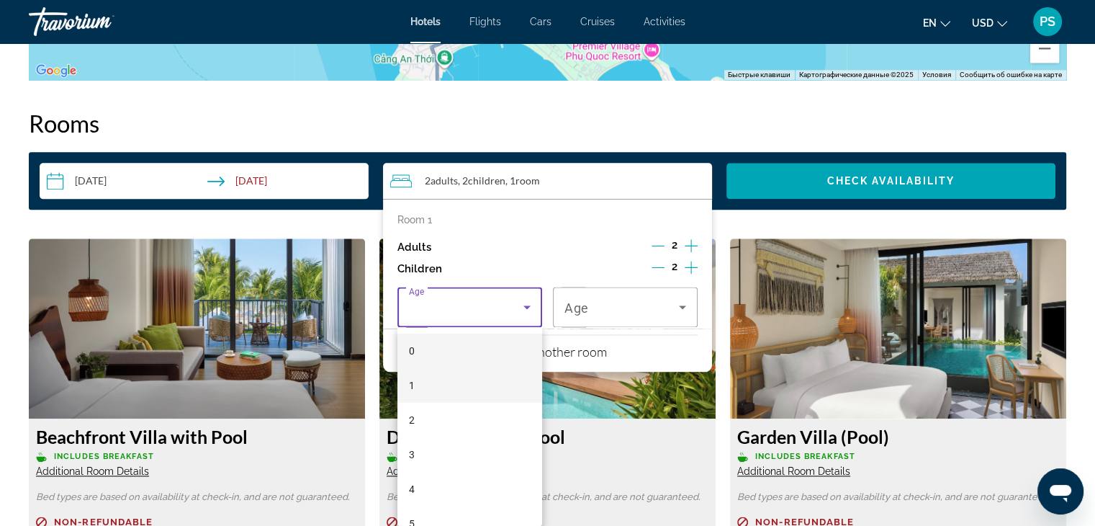
click at [464, 390] on mat-option "1" at bounding box center [469, 385] width 145 height 35
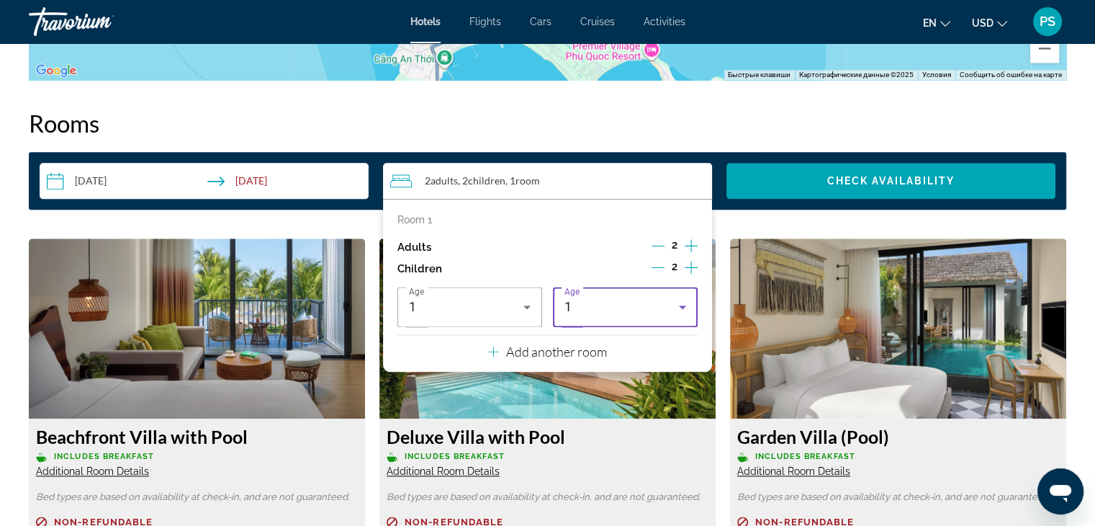
click at [638, 315] on div "1" at bounding box center [621, 306] width 114 height 17
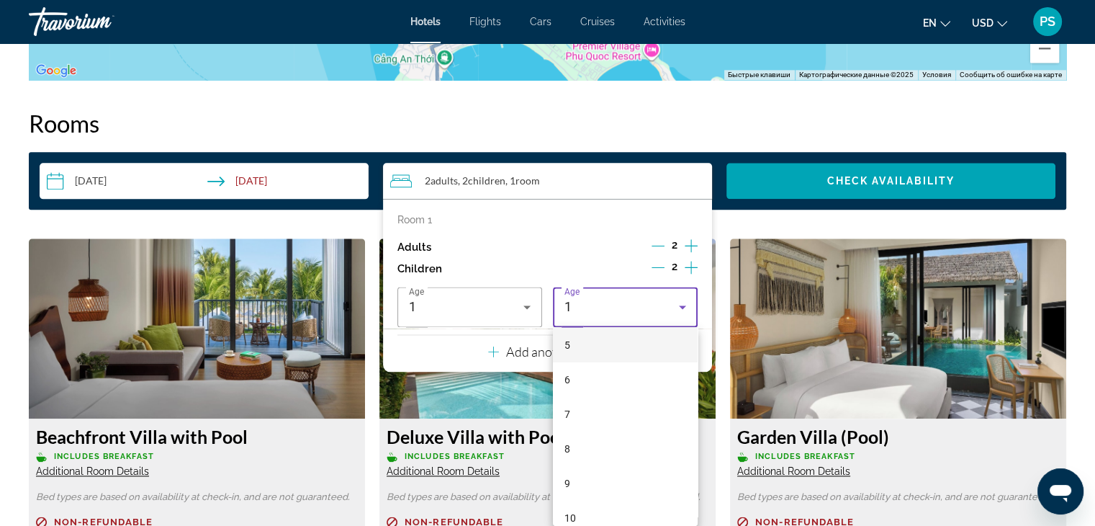
scroll to position [216, 0]
click at [599, 380] on mat-option "7" at bounding box center [625, 376] width 145 height 35
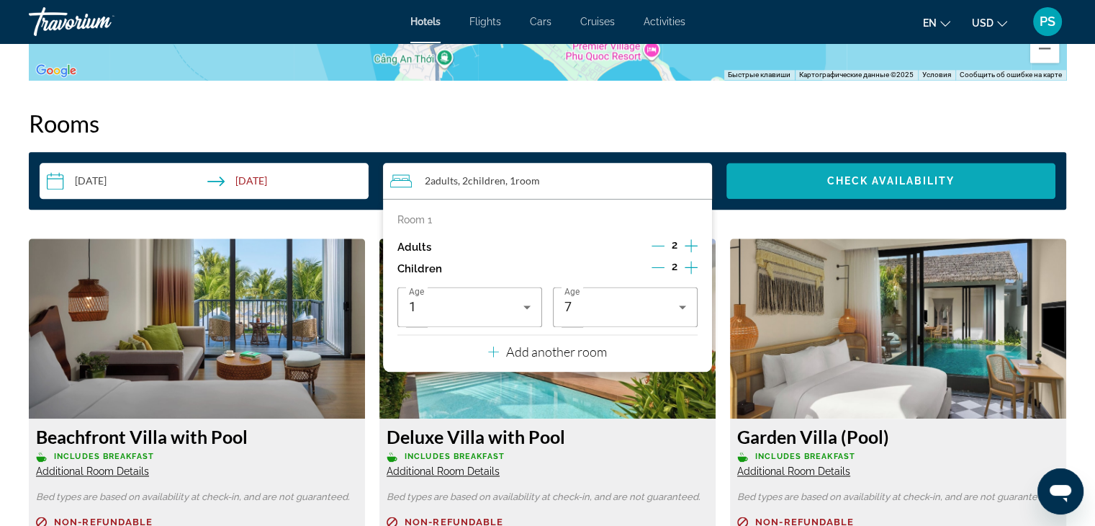
click at [840, 196] on span "Search widget" at bounding box center [890, 180] width 329 height 35
